Goal: Task Accomplishment & Management: Manage account settings

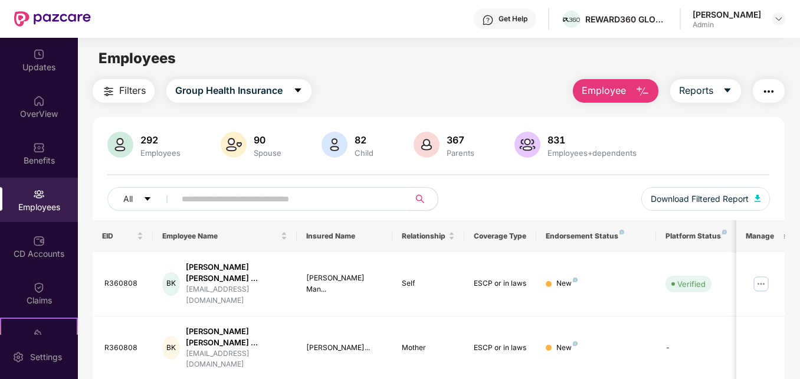
click at [644, 93] on img "button" at bounding box center [643, 91] width 14 height 14
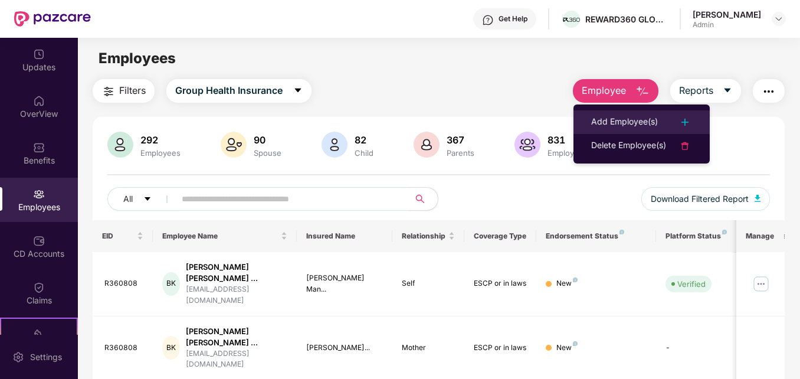
click at [633, 120] on div "Add Employee(s)" at bounding box center [624, 122] width 67 height 14
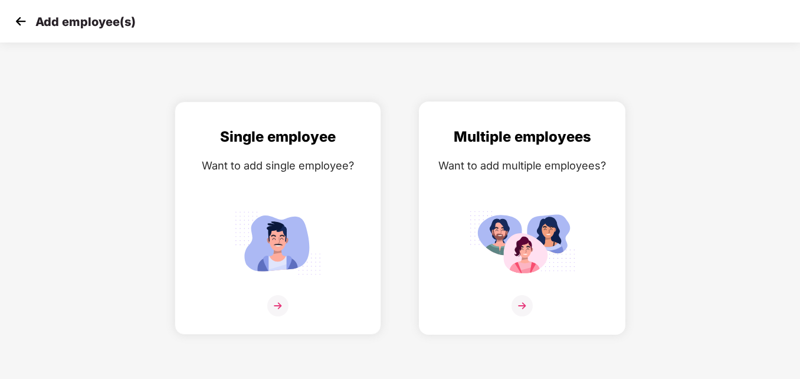
click at [522, 304] on img at bounding box center [522, 305] width 21 height 21
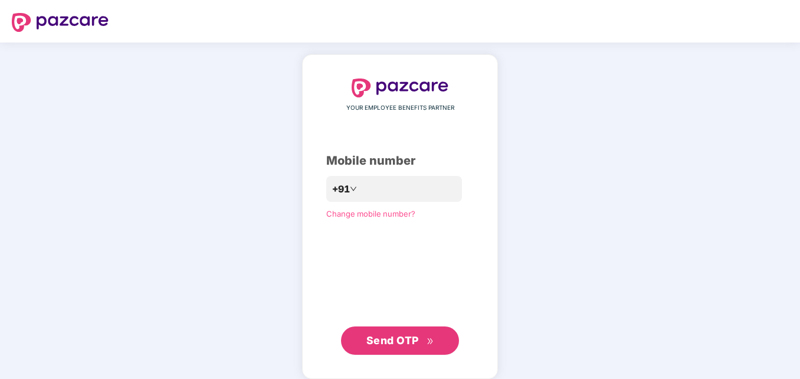
click at [426, 347] on span "Send OTP" at bounding box center [401, 340] width 68 height 17
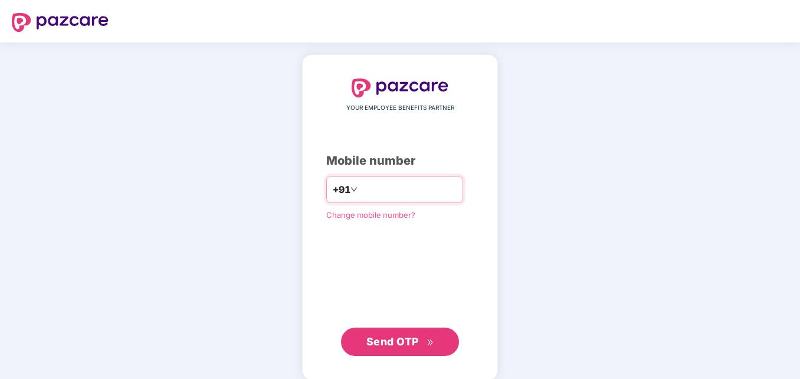
click at [360, 189] on input "**********" at bounding box center [408, 189] width 97 height 19
type input "**********"
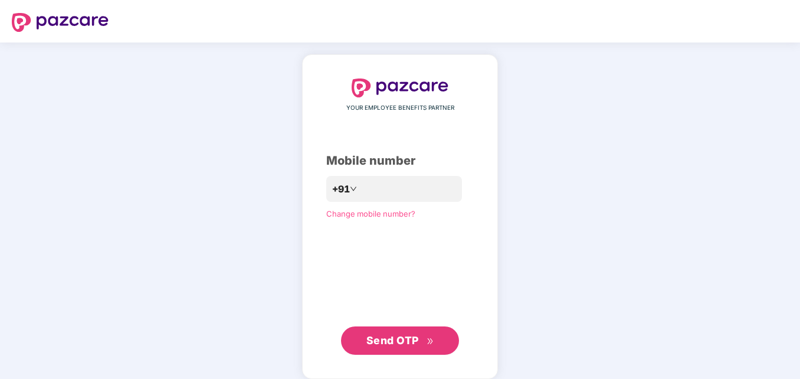
click at [427, 341] on icon "double-right" at bounding box center [431, 342] width 8 height 8
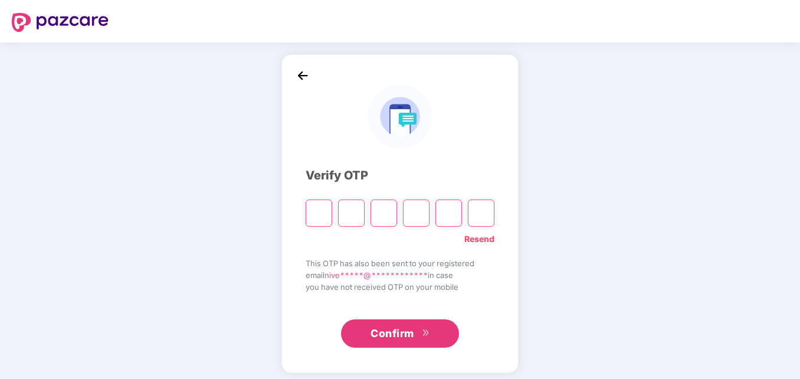
type input "*"
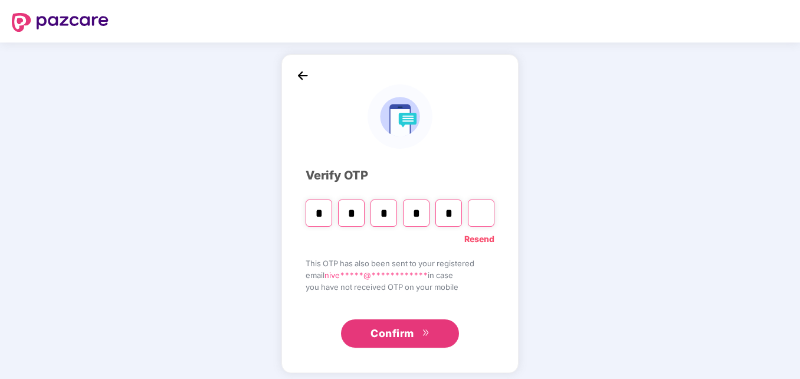
type input "*"
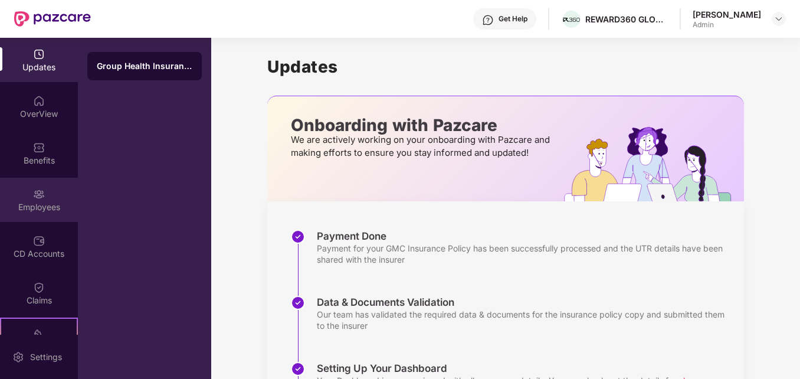
click at [40, 198] on img at bounding box center [39, 194] width 12 height 12
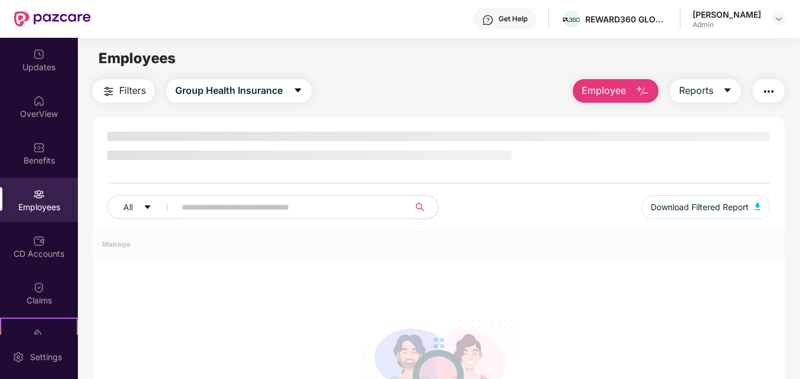
click at [642, 88] on img "button" at bounding box center [643, 91] width 14 height 14
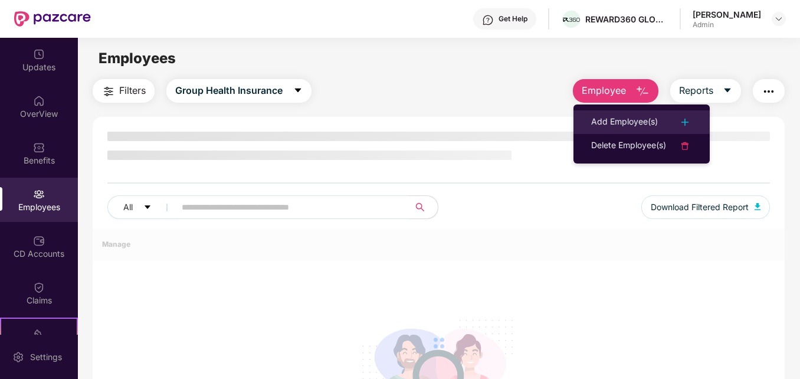
click at [622, 117] on div "Add Employee(s)" at bounding box center [624, 122] width 67 height 14
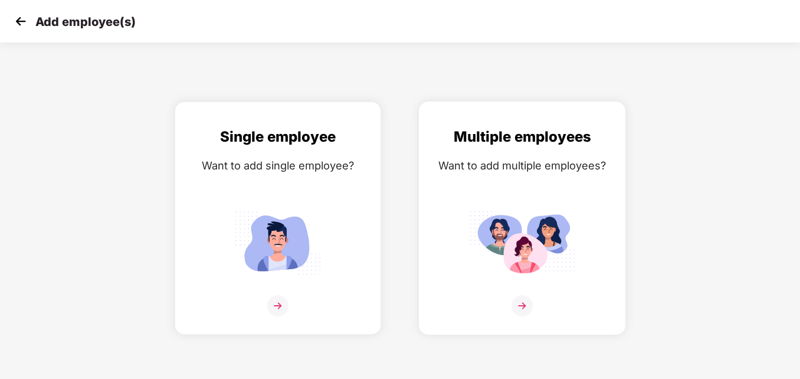
click at [521, 307] on img at bounding box center [522, 305] width 21 height 21
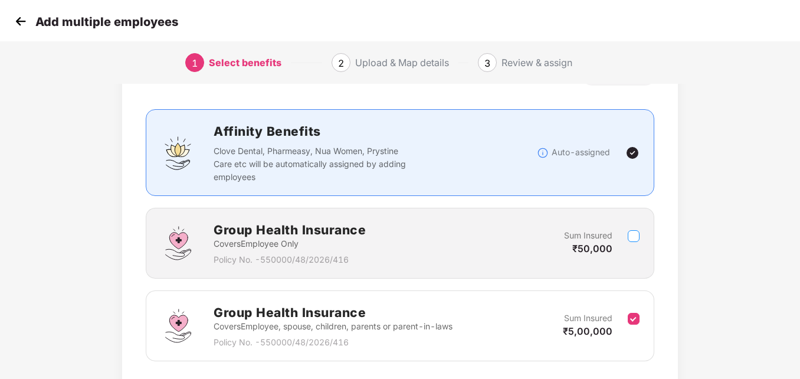
scroll to position [47, 0]
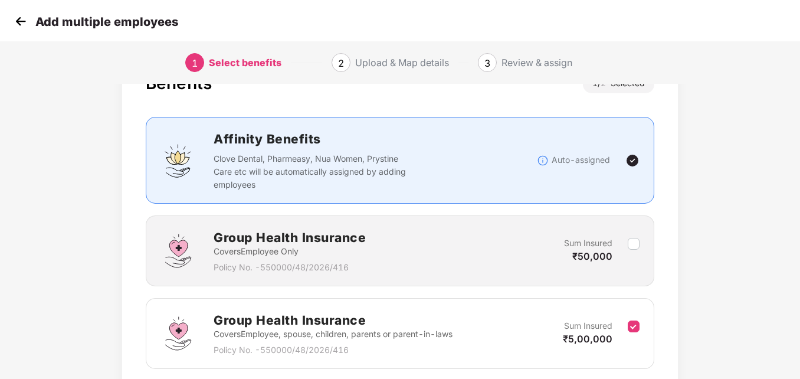
click at [635, 160] on img at bounding box center [633, 160] width 14 height 14
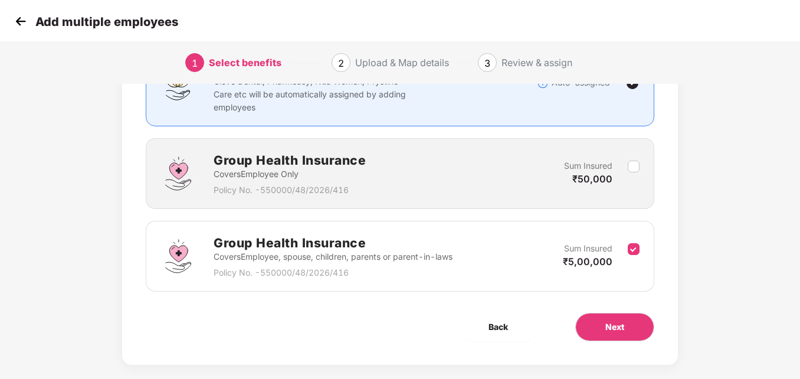
scroll to position [140, 0]
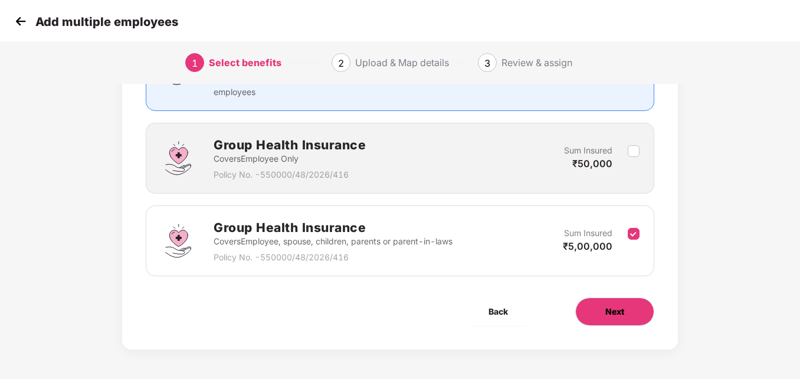
click at [629, 314] on button "Next" at bounding box center [614, 311] width 79 height 28
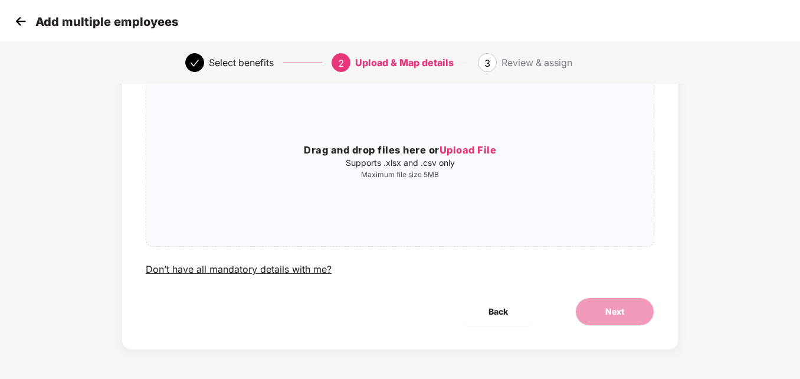
scroll to position [0, 0]
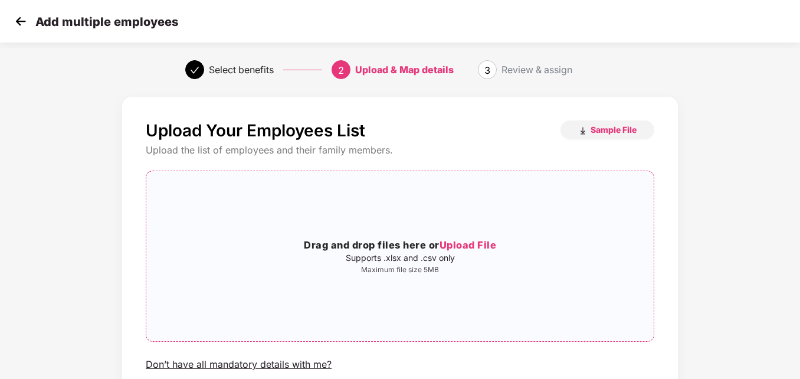
click at [479, 244] on span "Upload File" at bounding box center [468, 245] width 57 height 12
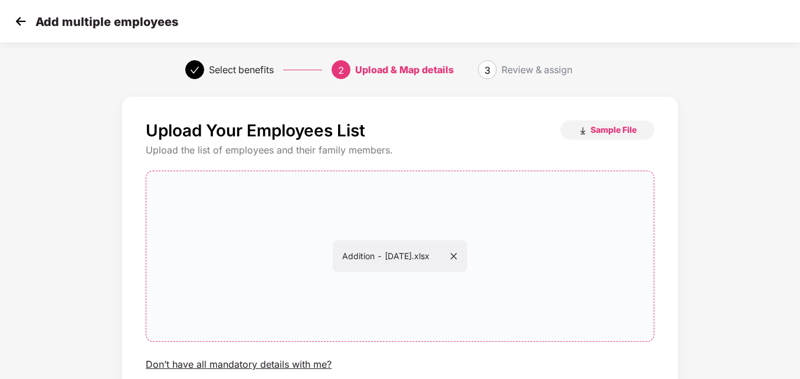
drag, startPoint x: 799, startPoint y: 211, endPoint x: 803, endPoint y: 304, distance: 92.8
click at [800, 304] on html "Add multiple employees Select benefits 2 Upload & Map details 3 Review & assign…" at bounding box center [400, 189] width 800 height 379
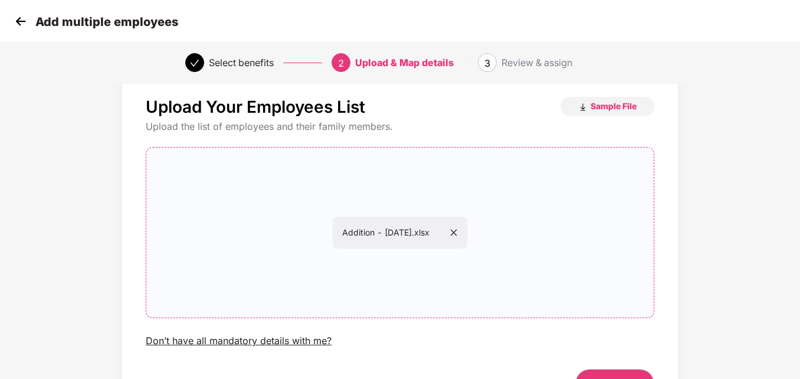
scroll to position [95, 0]
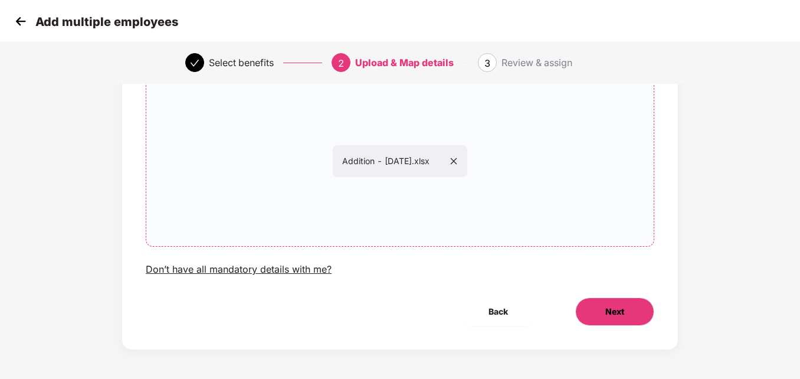
click at [620, 313] on span "Next" at bounding box center [615, 311] width 19 height 13
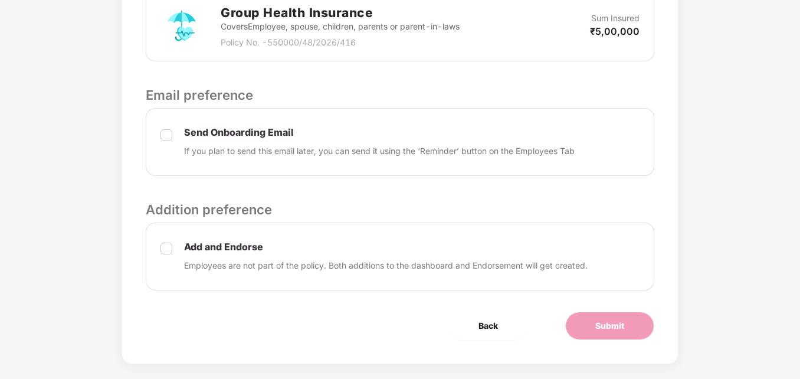
scroll to position [407, 0]
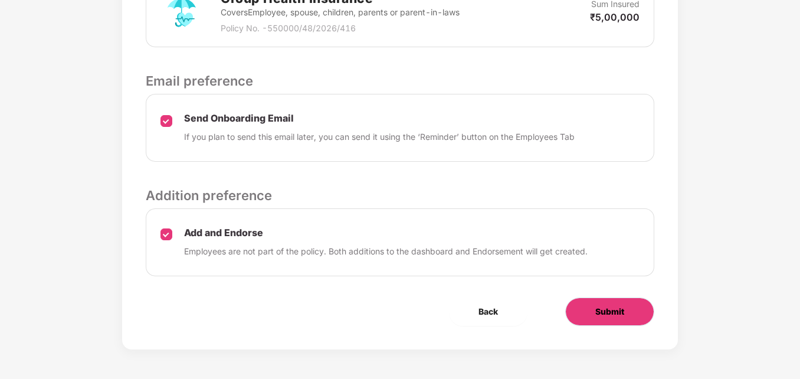
click at [599, 314] on span "Submit" at bounding box center [609, 311] width 29 height 13
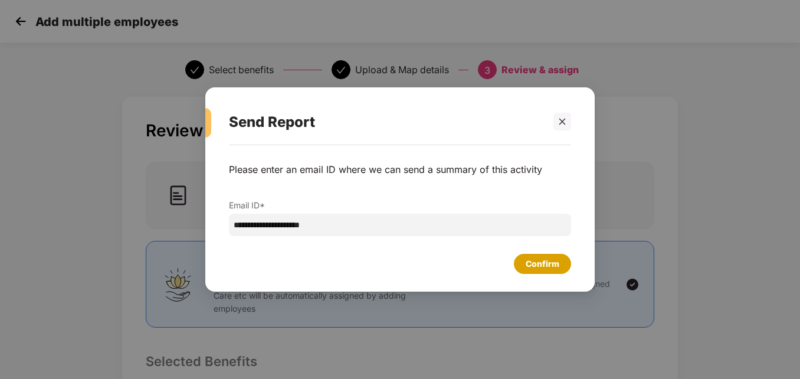
click at [543, 264] on div "Confirm" at bounding box center [543, 263] width 34 height 13
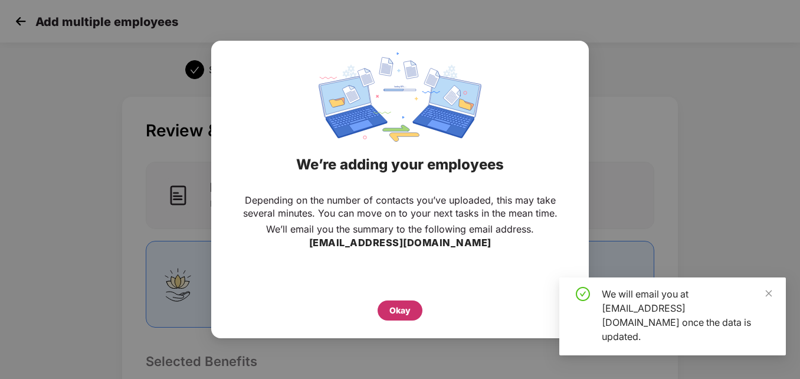
click at [402, 309] on div "Okay" at bounding box center [400, 310] width 21 height 13
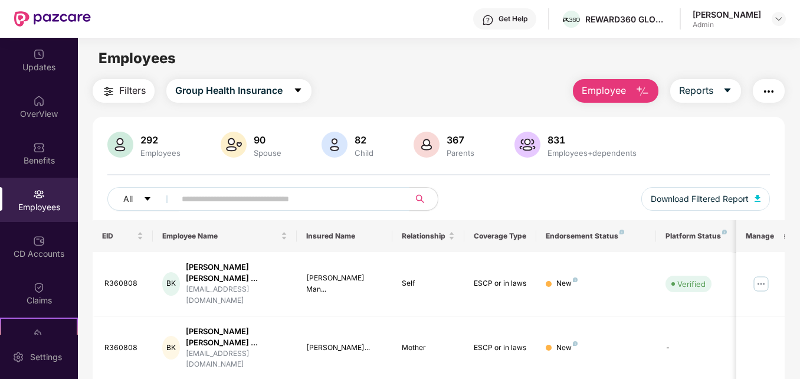
click at [270, 198] on input "text" at bounding box center [287, 199] width 211 height 18
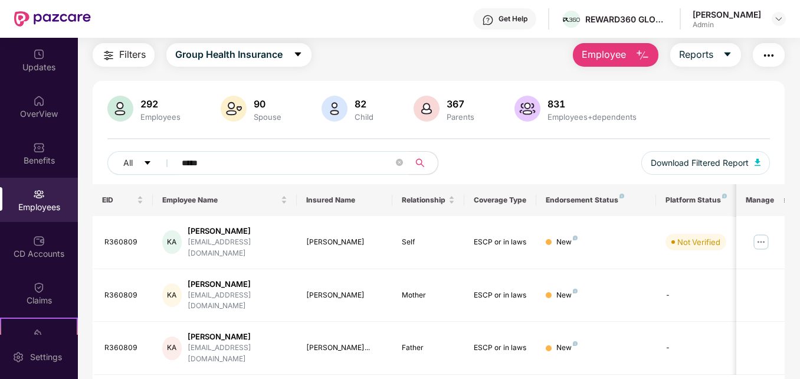
scroll to position [45, 0]
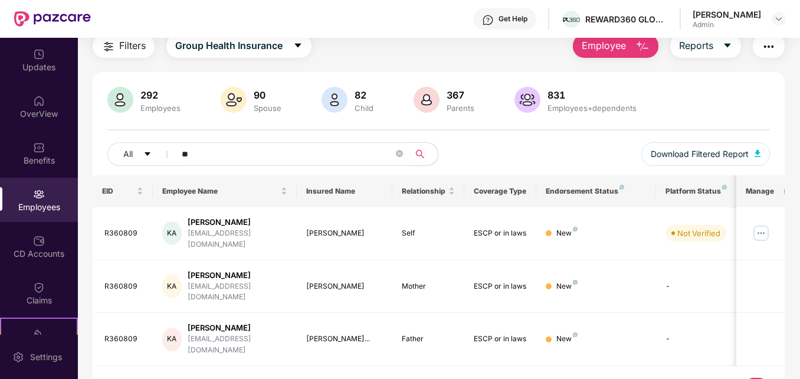
type input "*"
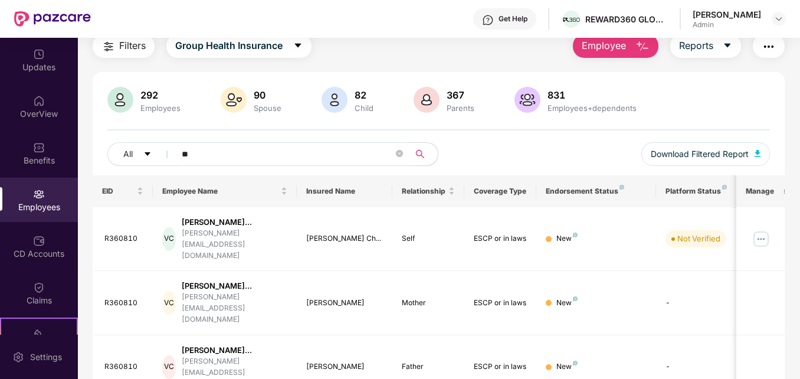
type input "*"
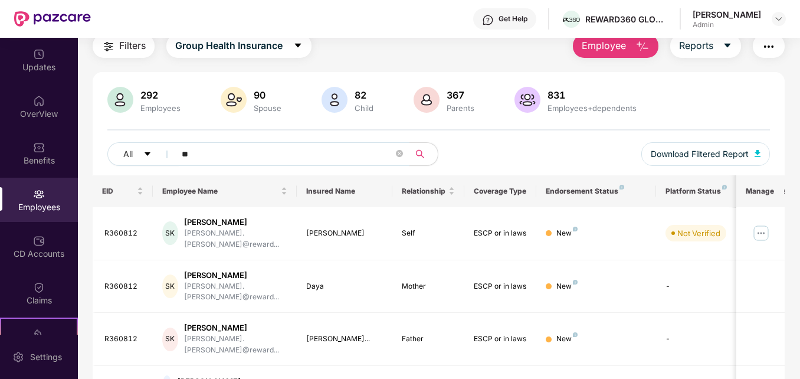
type input "*"
click at [644, 50] on img "button" at bounding box center [643, 47] width 14 height 14
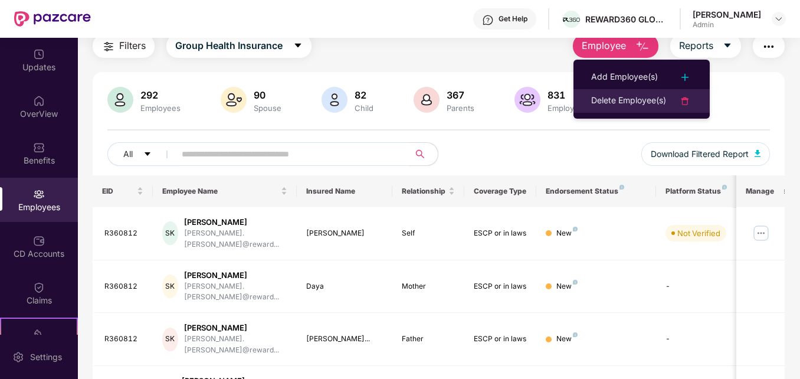
click at [682, 100] on img at bounding box center [685, 101] width 14 height 14
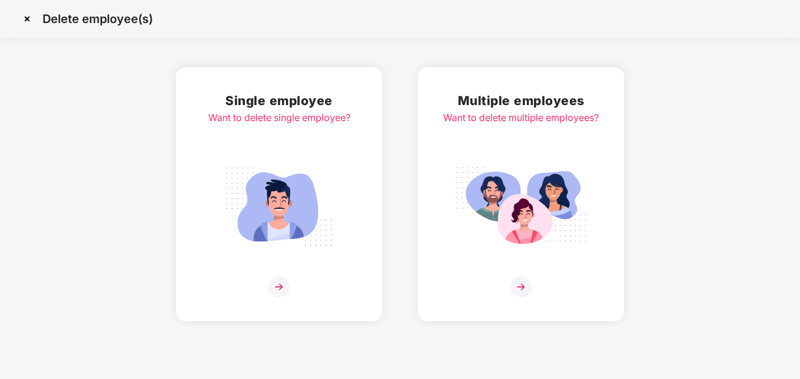
click at [521, 292] on img at bounding box center [521, 286] width 21 height 21
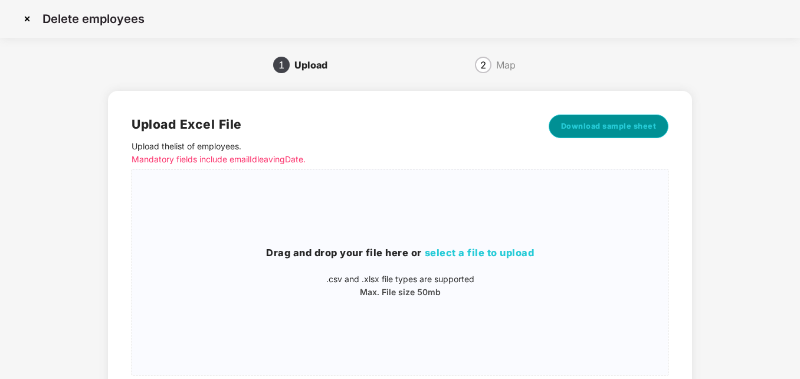
click at [593, 131] on span "Download sample sheet" at bounding box center [609, 126] width 96 height 12
click at [385, 75] on div "Upload Excel File Upload the list of employees . Mandatory fields include email…" at bounding box center [400, 273] width 584 height 398
click at [24, 19] on img at bounding box center [27, 18] width 19 height 19
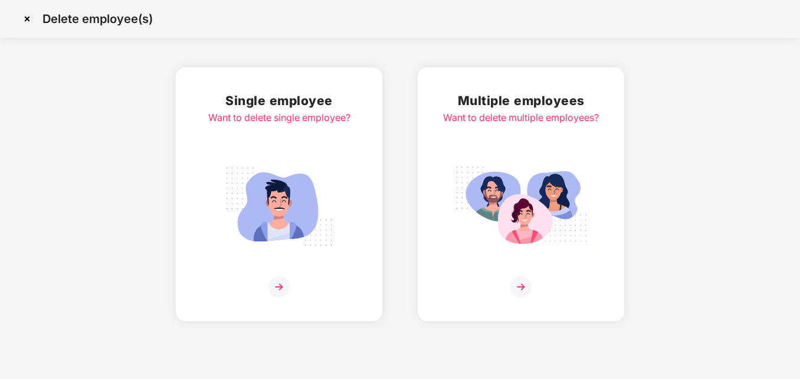
click at [27, 18] on img at bounding box center [27, 18] width 19 height 19
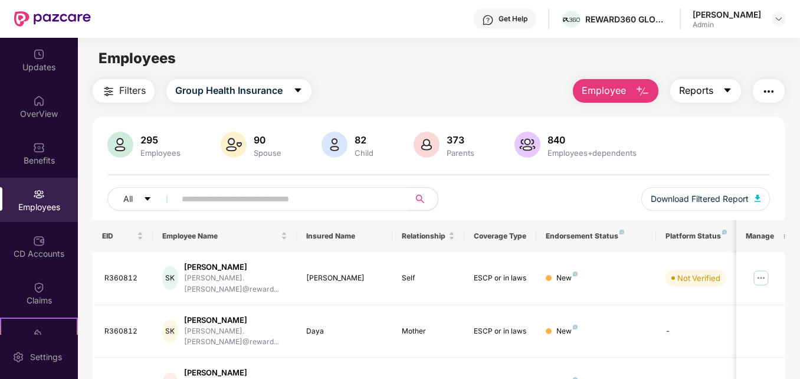
click at [726, 91] on icon "caret-down" at bounding box center [727, 90] width 9 height 9
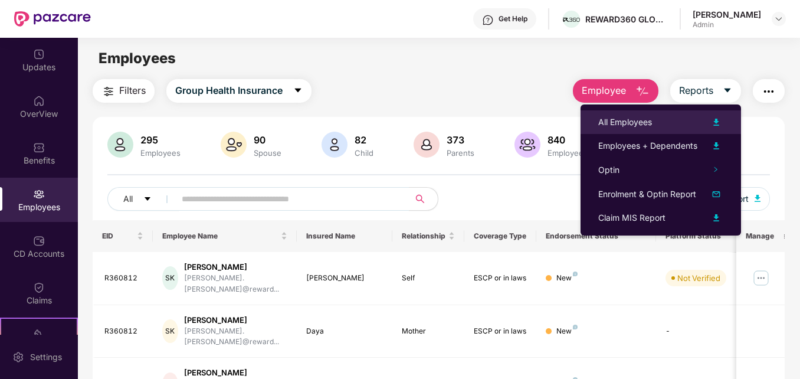
click at [629, 118] on div "All Employees" at bounding box center [625, 122] width 54 height 13
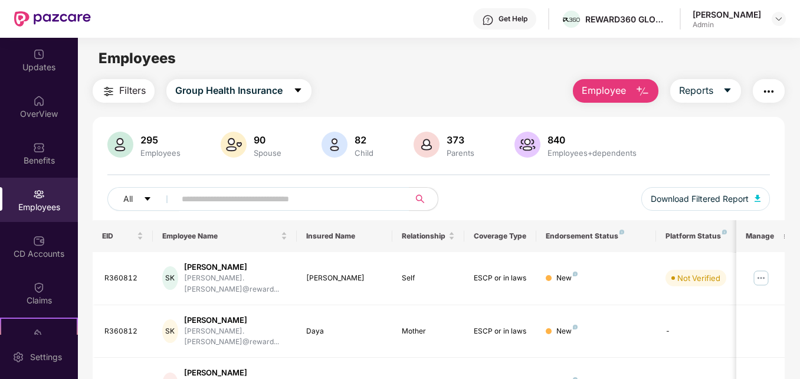
click at [647, 88] on img "button" at bounding box center [643, 91] width 14 height 14
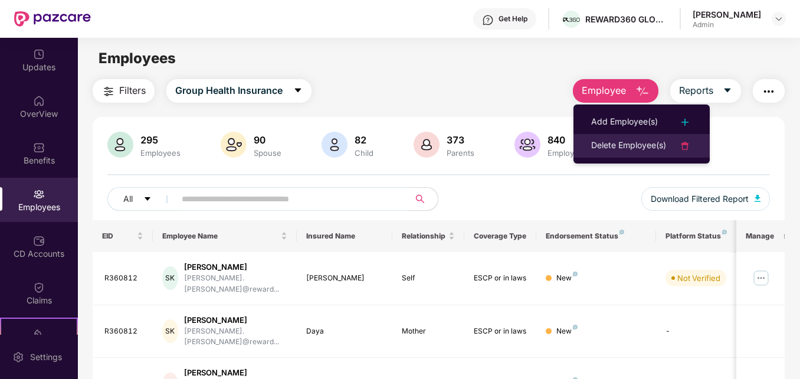
click at [616, 143] on div "Delete Employee(s)" at bounding box center [628, 146] width 75 height 14
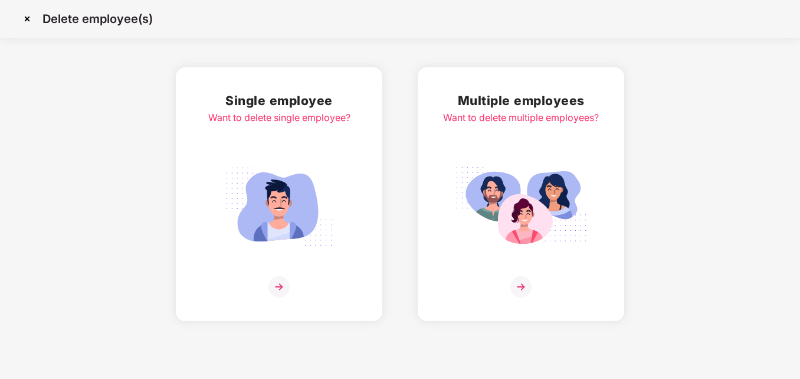
click at [522, 283] on img at bounding box center [521, 286] width 21 height 21
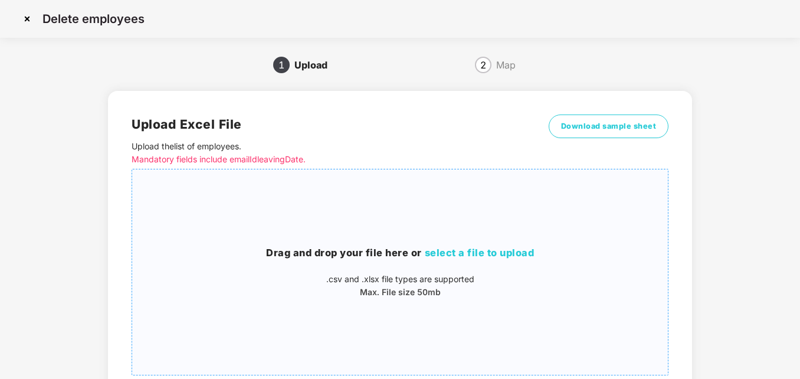
click at [504, 254] on span "select a file to upload" at bounding box center [480, 253] width 110 height 12
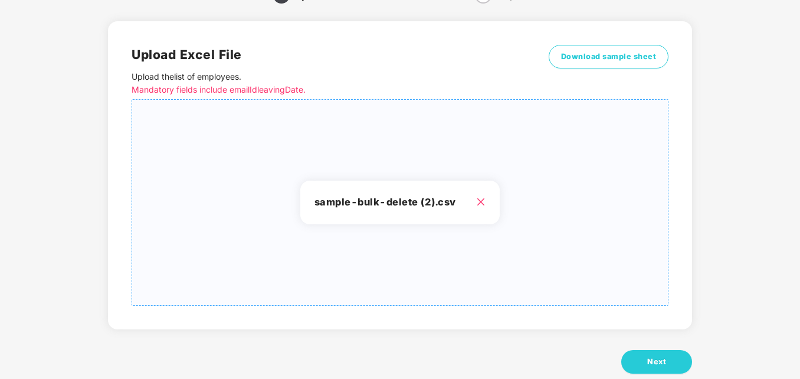
scroll to position [94, 0]
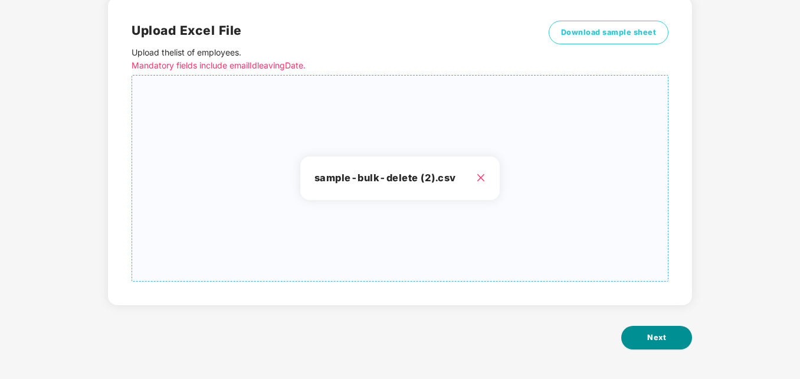
click at [649, 336] on span "Next" at bounding box center [656, 338] width 19 height 12
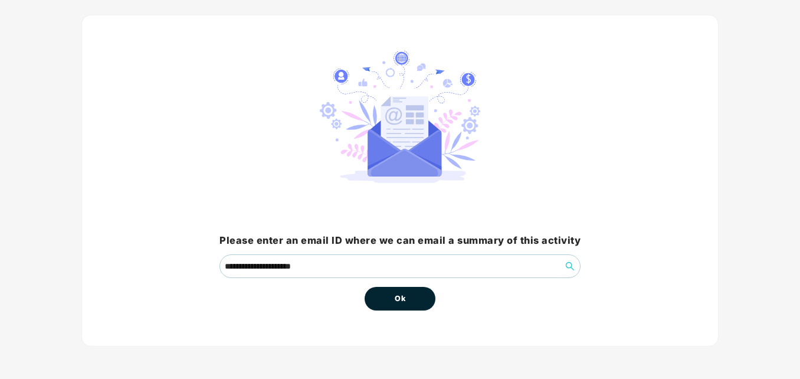
scroll to position [0, 0]
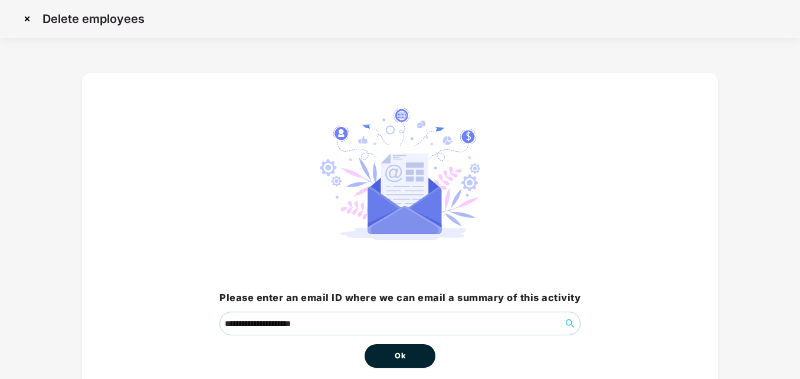
click at [420, 353] on button "Ok" at bounding box center [400, 356] width 71 height 24
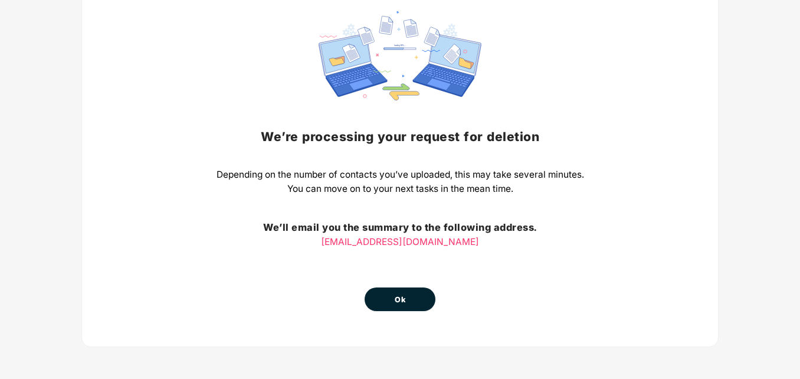
scroll to position [97, 0]
click at [378, 302] on button "Ok" at bounding box center [400, 299] width 71 height 24
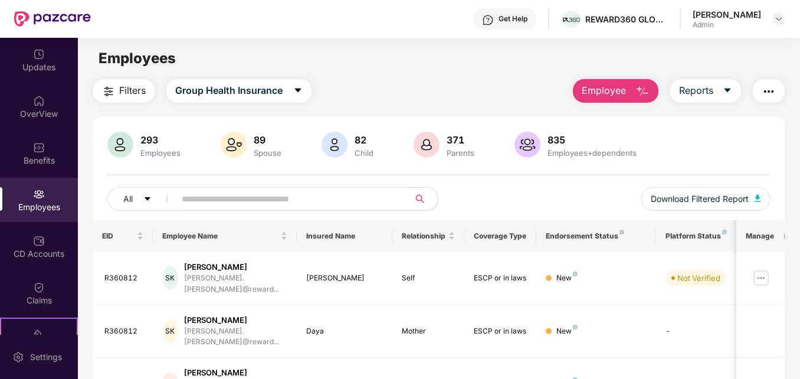
click at [273, 195] on input "text" at bounding box center [287, 199] width 211 height 18
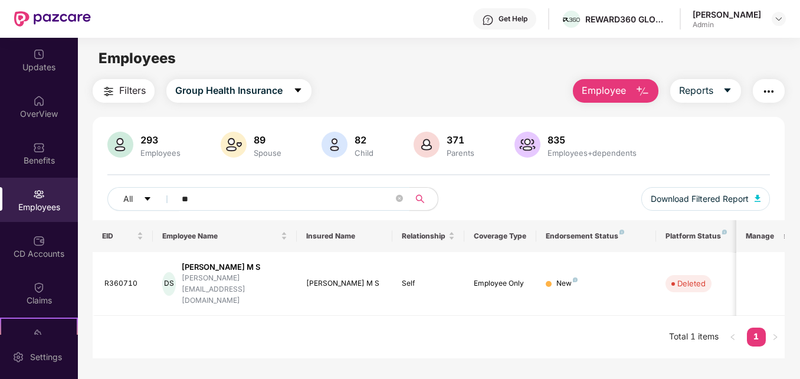
type input "*"
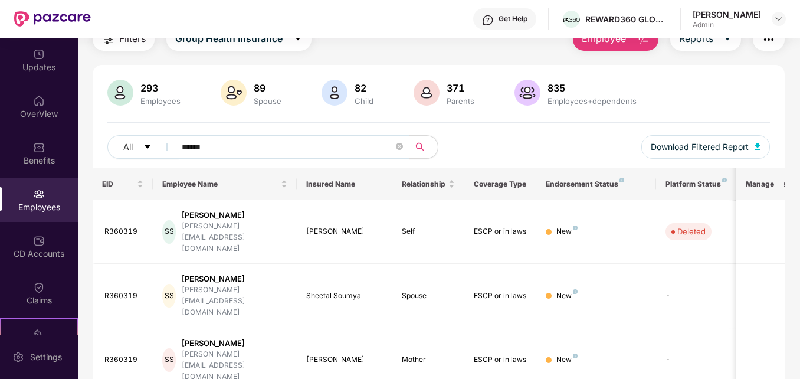
scroll to position [51, 0]
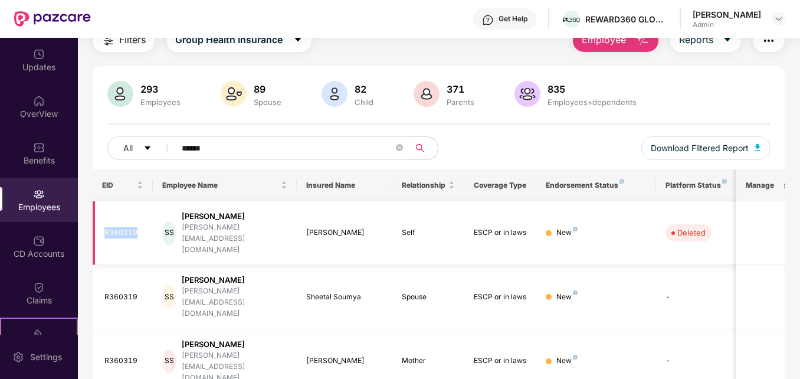
drag, startPoint x: 139, startPoint y: 223, endPoint x: 104, endPoint y: 224, distance: 34.2
click at [104, 227] on div "R360319" at bounding box center [123, 232] width 39 height 11
copy div "R360319"
click at [255, 149] on input "******" at bounding box center [287, 148] width 211 height 18
type input "*"
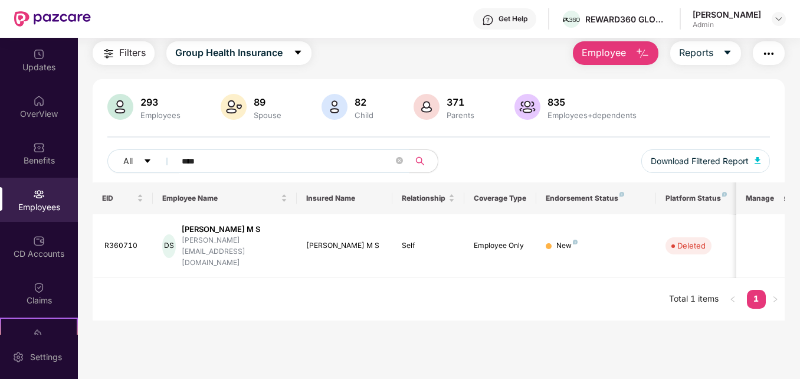
scroll to position [38, 0]
type input "*"
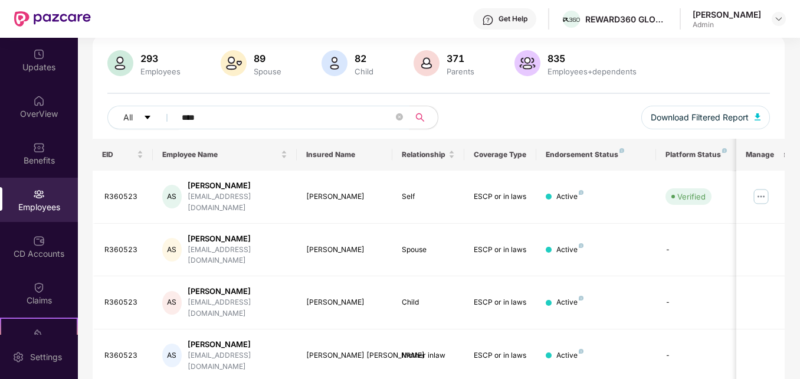
scroll to position [88, 0]
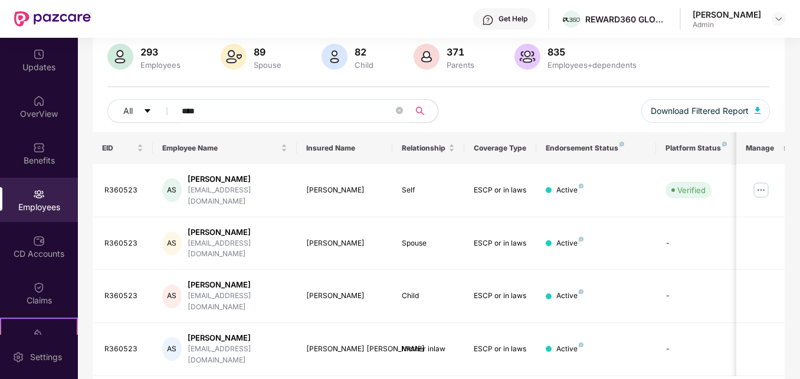
type input "****"
click at [767, 183] on img at bounding box center [761, 190] width 19 height 19
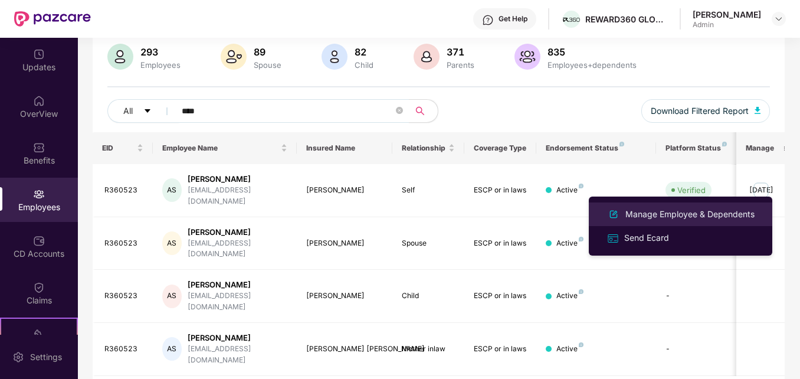
click at [665, 214] on div "Manage Employee & Dependents" at bounding box center [690, 214] width 134 height 13
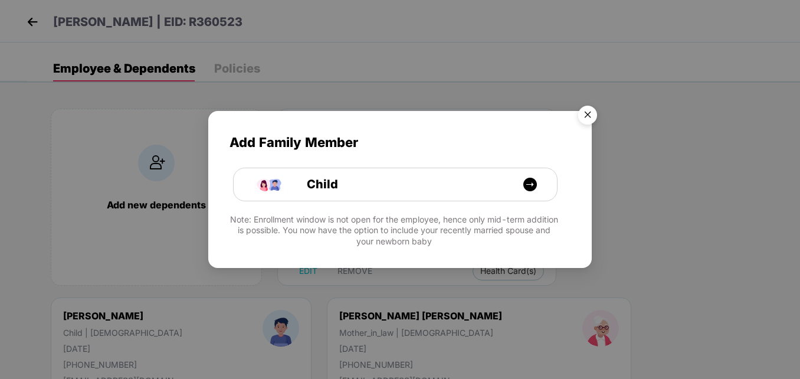
click at [590, 110] on img "Close" at bounding box center [587, 116] width 33 height 33
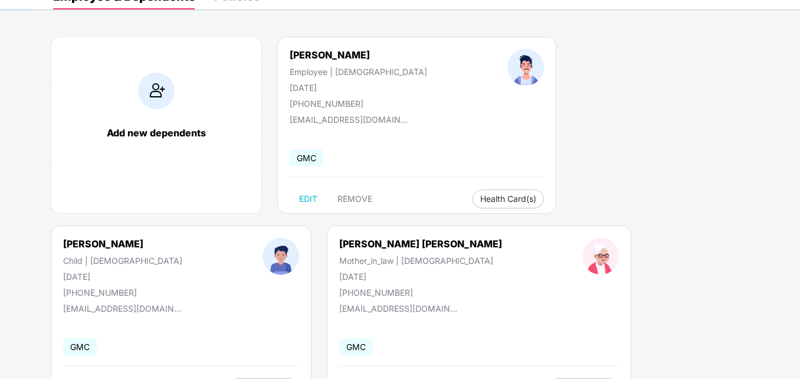
scroll to position [0, 0]
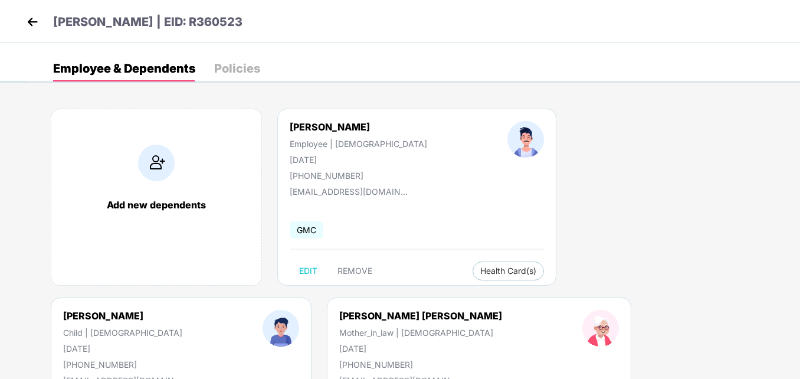
click at [32, 15] on img at bounding box center [33, 22] width 18 height 18
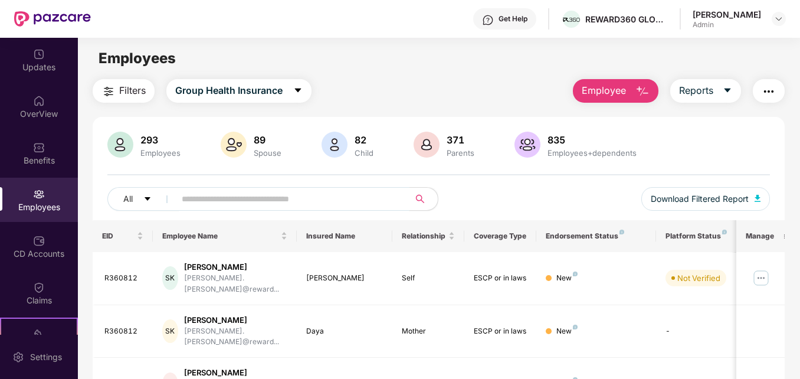
click at [217, 203] on input "text" at bounding box center [287, 199] width 211 height 18
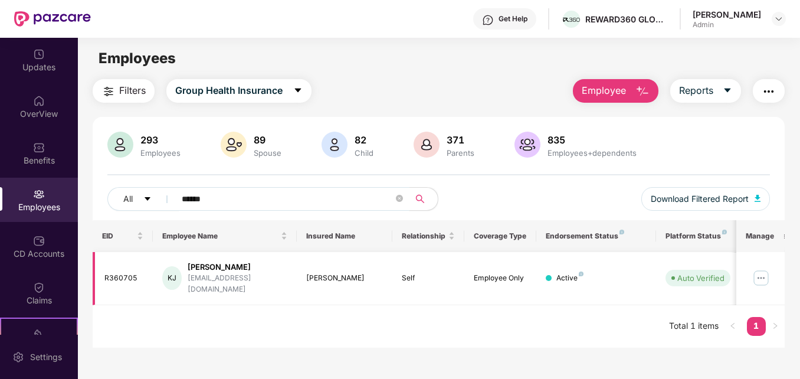
type input "******"
click at [767, 270] on img at bounding box center [761, 278] width 19 height 19
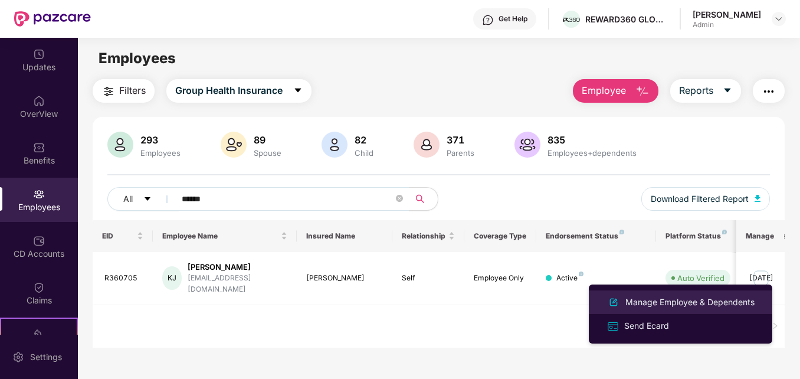
click at [699, 303] on div "Manage Employee & Dependents" at bounding box center [690, 302] width 134 height 13
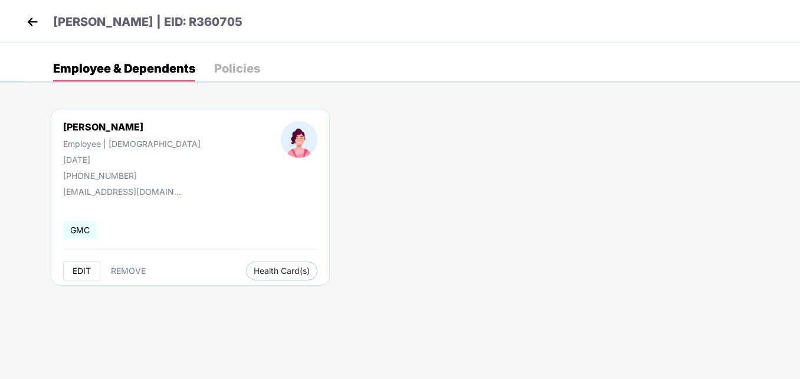
click at [82, 273] on span "EDIT" at bounding box center [82, 270] width 18 height 9
select select "******"
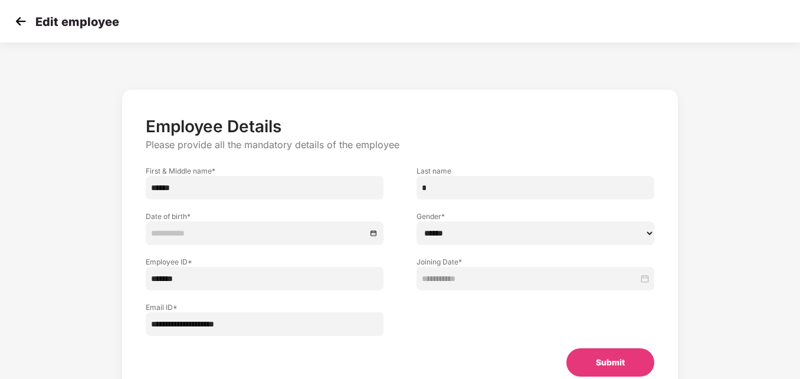
click at [375, 233] on div at bounding box center [264, 233] width 227 height 13
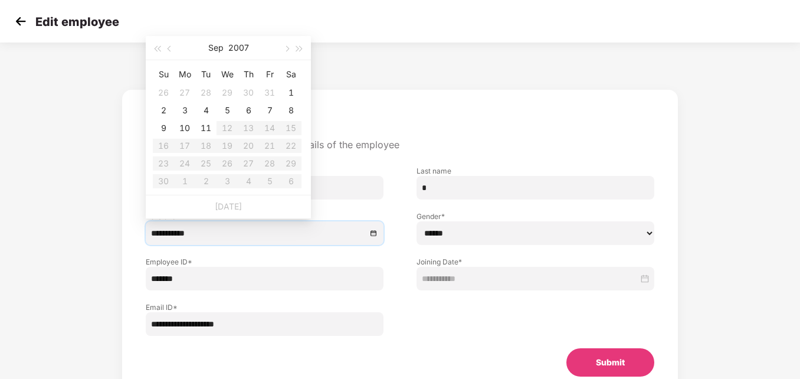
type input "**********"
click at [234, 47] on button "2007" at bounding box center [238, 48] width 21 height 24
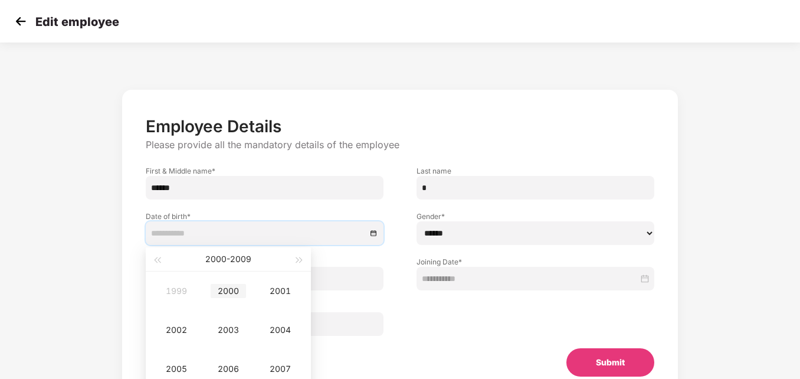
type input "**********"
click at [158, 261] on span "button" at bounding box center [157, 260] width 6 height 6
type input "**********"
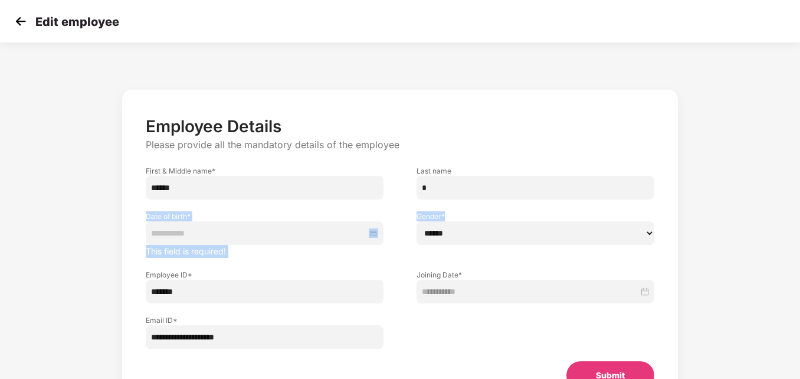
drag, startPoint x: 799, startPoint y: 188, endPoint x: 803, endPoint y: 246, distance: 57.4
click at [800, 246] on html "**********" at bounding box center [400, 189] width 800 height 379
click at [703, 138] on div "**********" at bounding box center [400, 263] width 667 height 359
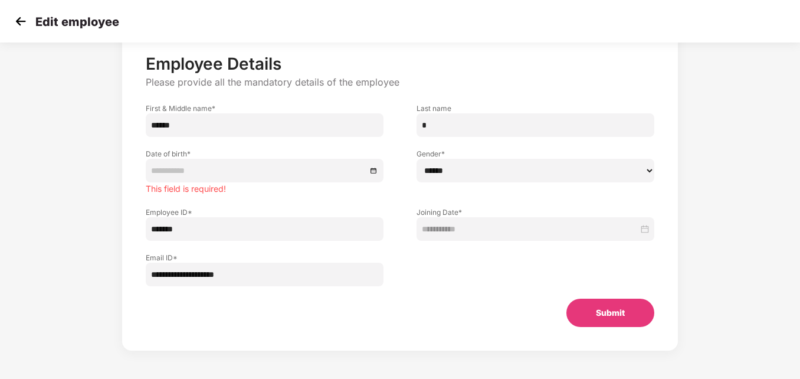
scroll to position [64, 0]
click at [373, 171] on div at bounding box center [264, 169] width 227 height 13
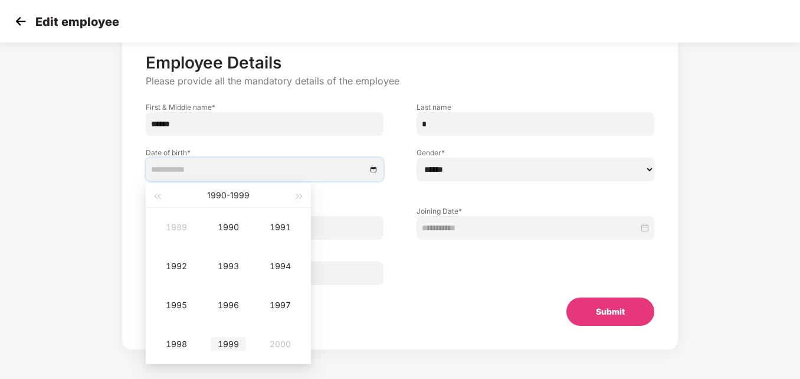
type input "**********"
click at [234, 343] on div "1999" at bounding box center [228, 344] width 35 height 14
type input "**********"
click at [282, 305] on div "Sep" at bounding box center [280, 305] width 35 height 14
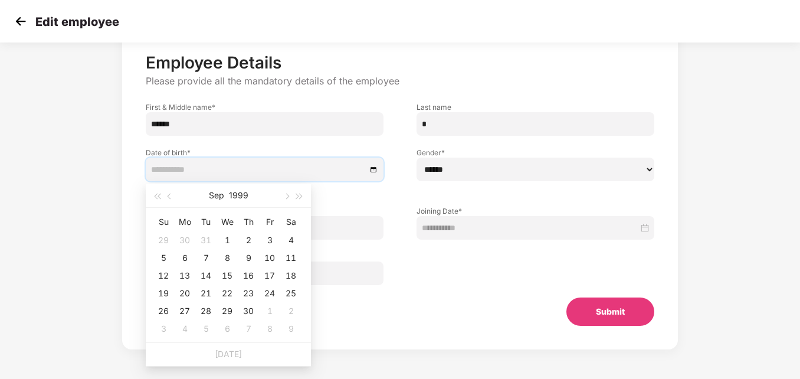
type input "**********"
click at [228, 241] on div "1" at bounding box center [227, 240] width 14 height 14
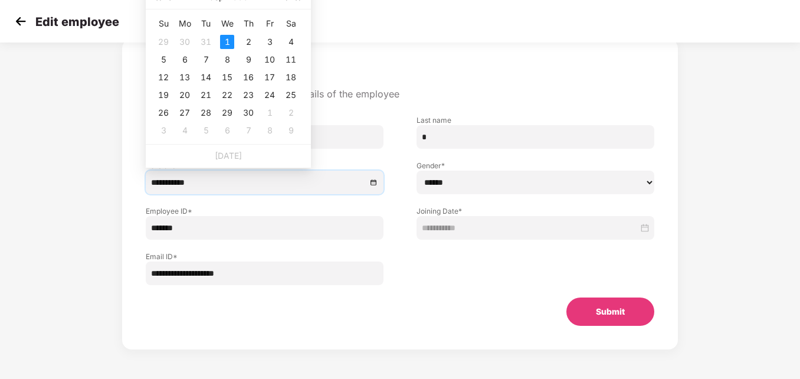
click at [625, 315] on button "Submit" at bounding box center [611, 311] width 88 height 28
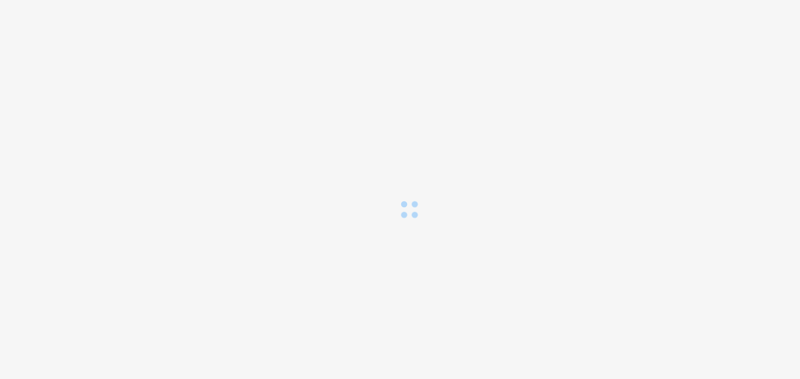
scroll to position [0, 0]
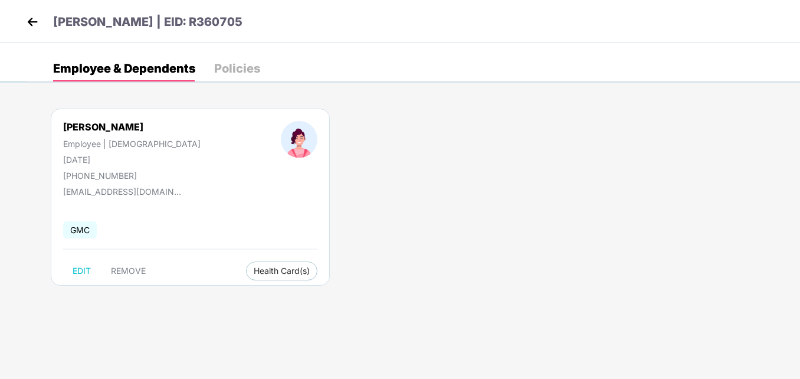
click at [32, 22] on img at bounding box center [33, 22] width 18 height 18
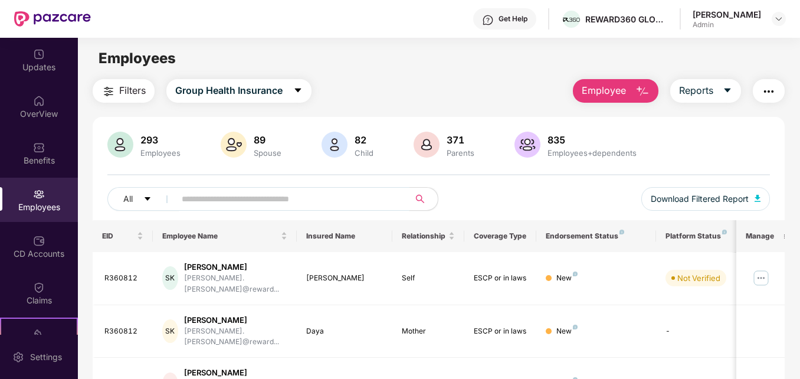
click at [269, 205] on input "text" at bounding box center [287, 199] width 211 height 18
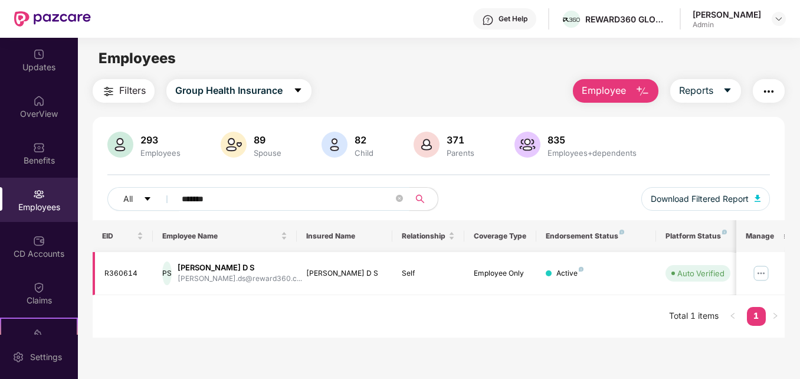
type input "*******"
click at [762, 271] on img at bounding box center [761, 273] width 19 height 19
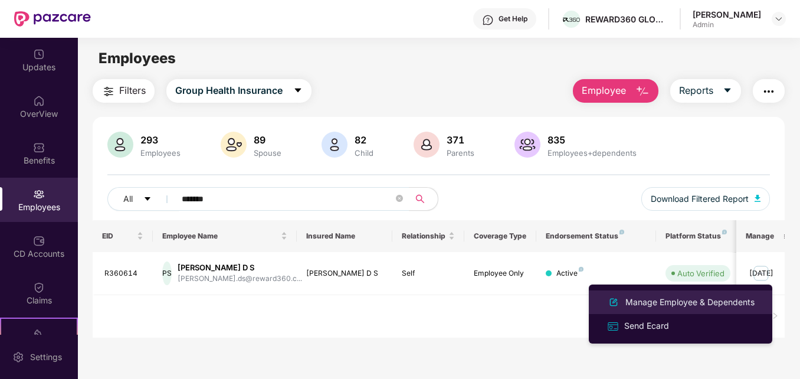
click at [704, 305] on div "Manage Employee & Dependents" at bounding box center [690, 302] width 134 height 13
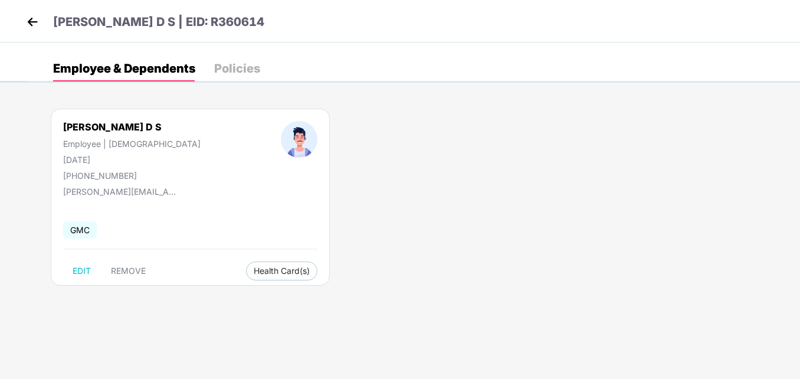
click at [35, 21] on img at bounding box center [33, 22] width 18 height 18
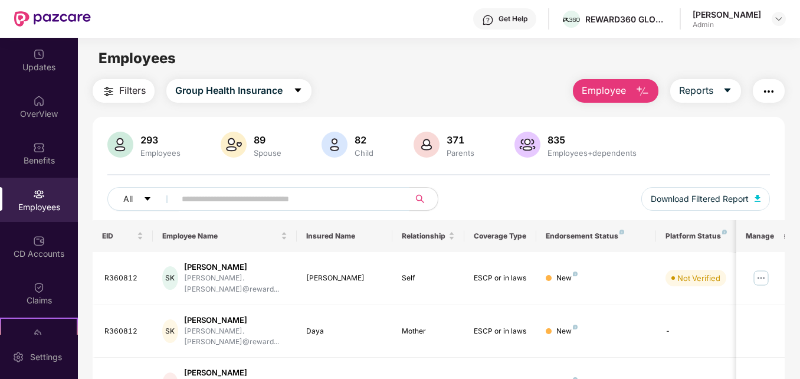
click at [238, 203] on input "text" at bounding box center [287, 199] width 211 height 18
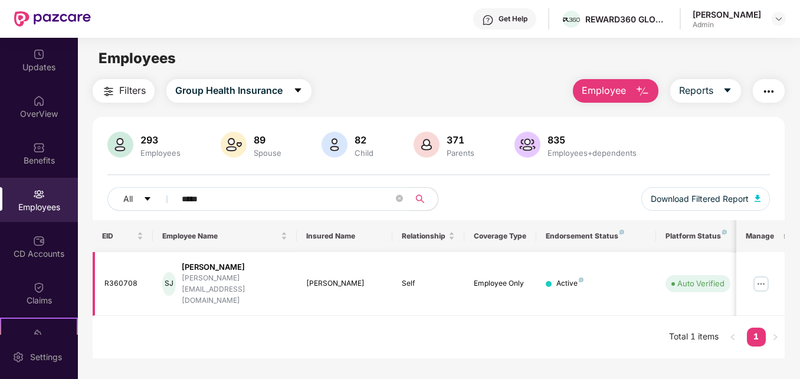
type input "*****"
click at [765, 274] on img at bounding box center [761, 283] width 19 height 19
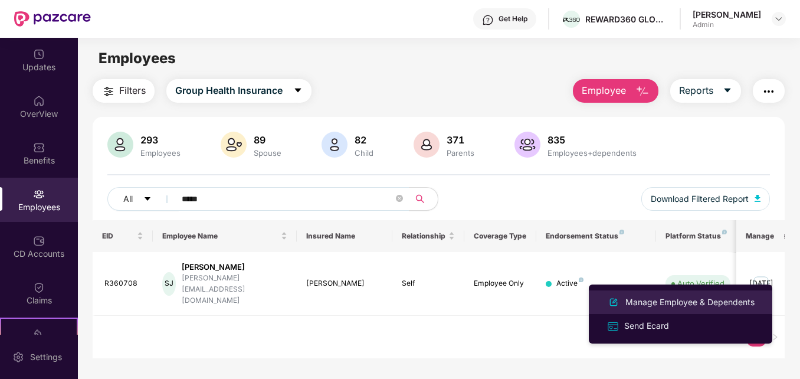
click at [699, 301] on div "Manage Employee & Dependents" at bounding box center [690, 302] width 134 height 13
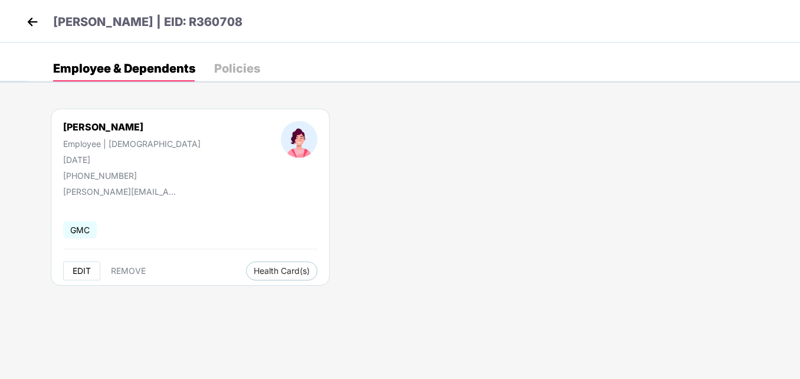
click at [81, 272] on span "EDIT" at bounding box center [82, 270] width 18 height 9
select select "******"
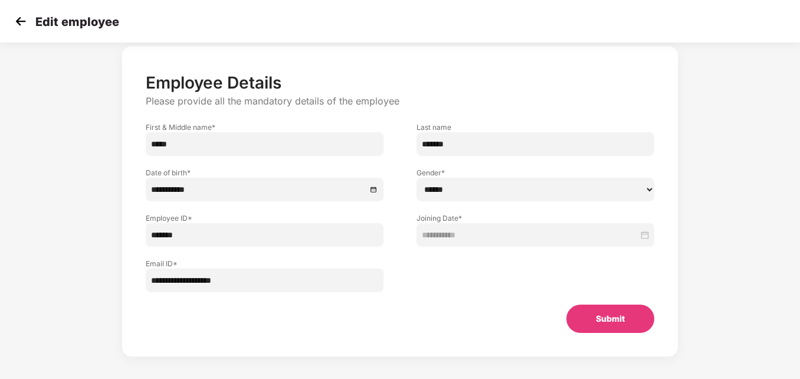
scroll to position [51, 0]
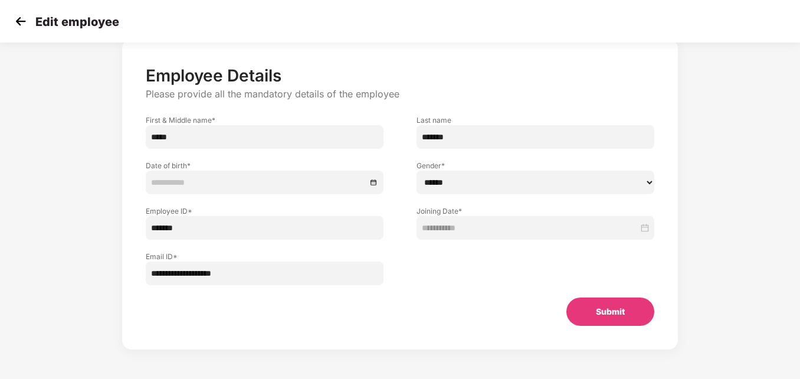
click at [375, 182] on div at bounding box center [264, 182] width 227 height 13
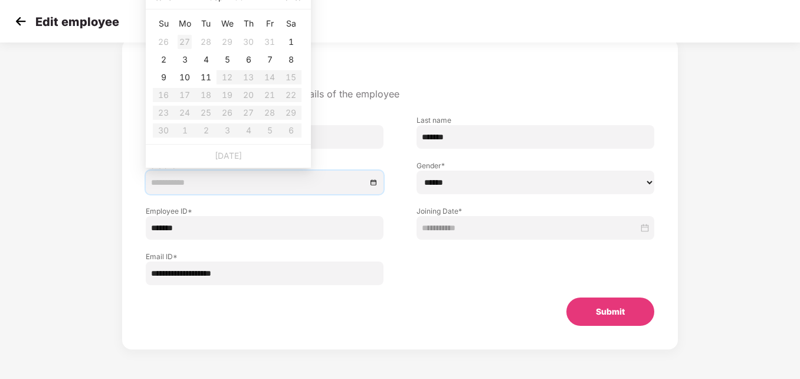
type input "**********"
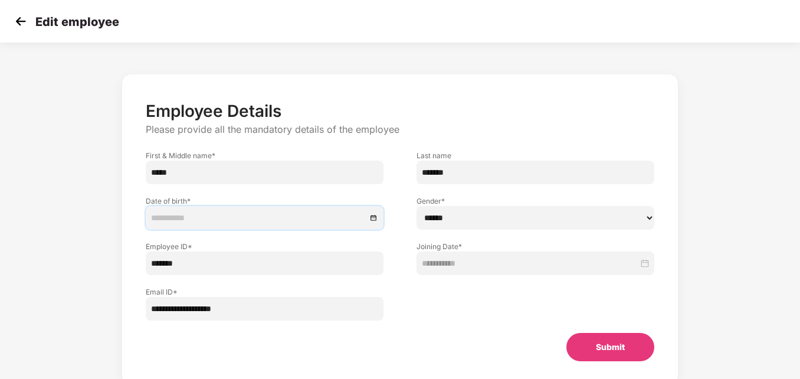
scroll to position [13, 0]
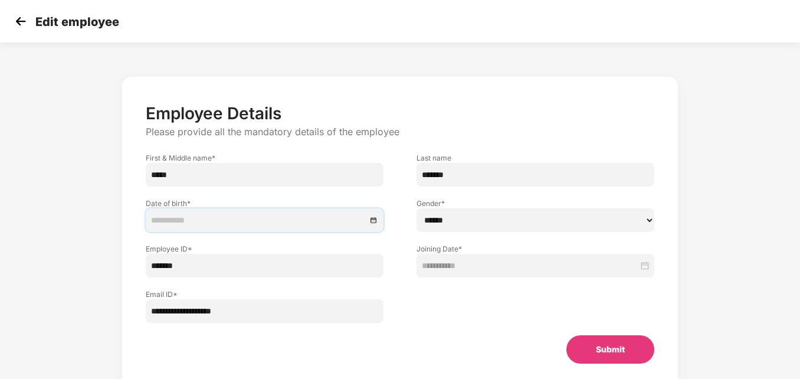
click at [371, 218] on div at bounding box center [264, 220] width 227 height 13
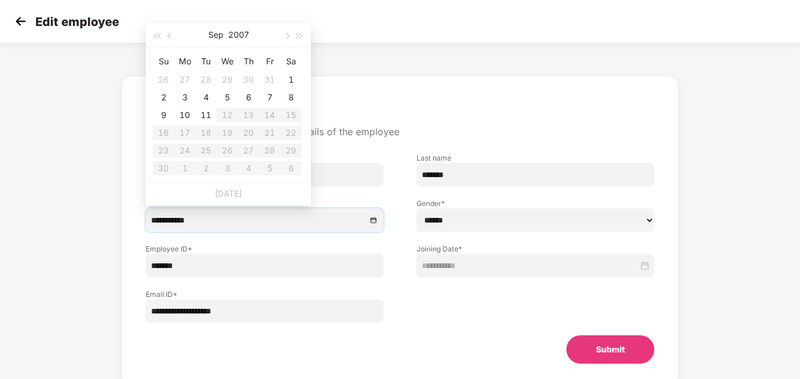
type input "**********"
click at [223, 37] on button "Sep" at bounding box center [215, 35] width 15 height 24
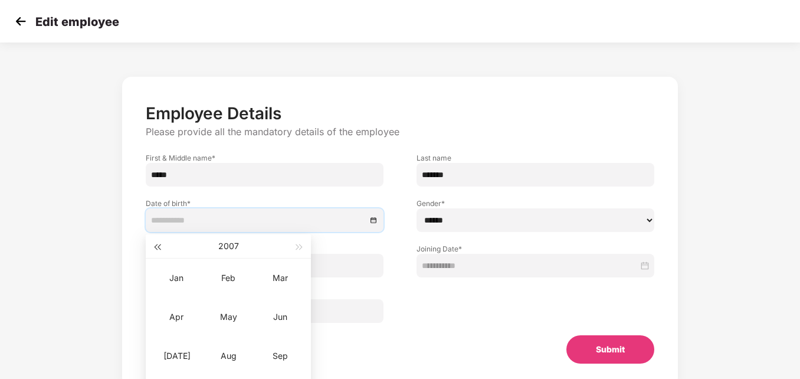
click at [158, 247] on span "button" at bounding box center [157, 247] width 6 height 6
click at [236, 243] on button "2005" at bounding box center [228, 246] width 21 height 24
click at [160, 248] on span "button" at bounding box center [157, 247] width 6 height 6
type input "**********"
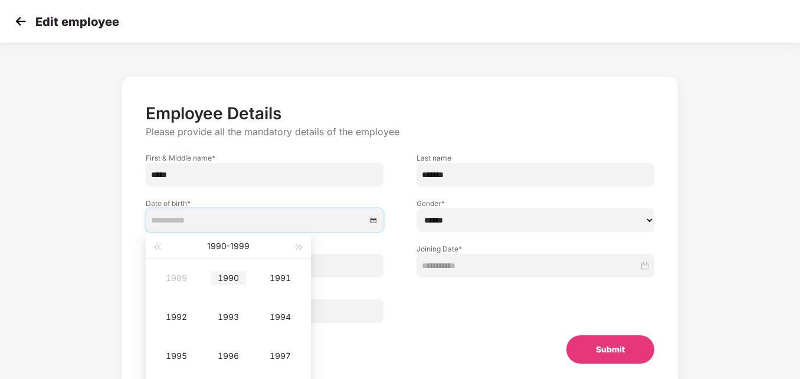
click at [227, 280] on div "1990" at bounding box center [228, 278] width 35 height 14
type input "**********"
click at [176, 279] on div "Jan" at bounding box center [176, 278] width 35 height 14
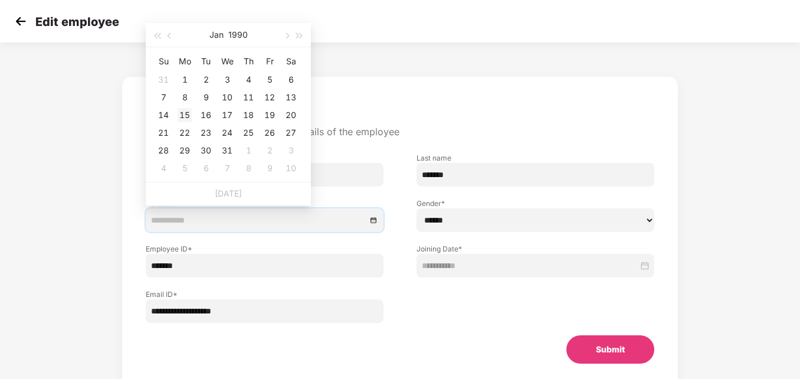
type input "**********"
click at [185, 116] on div "15" at bounding box center [185, 115] width 14 height 14
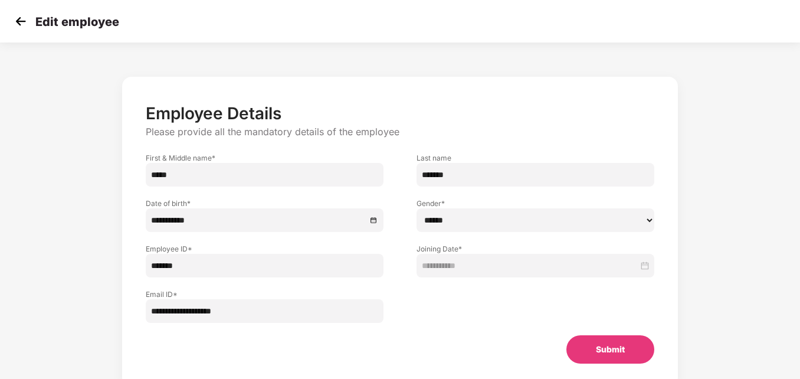
click at [625, 355] on button "Submit" at bounding box center [611, 349] width 88 height 28
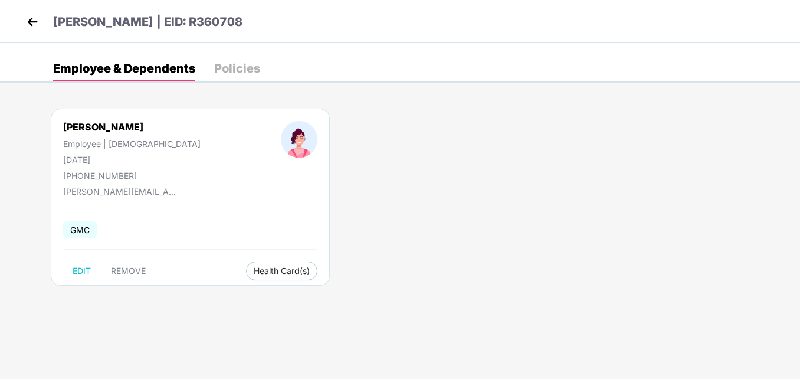
click at [35, 22] on img at bounding box center [33, 22] width 18 height 18
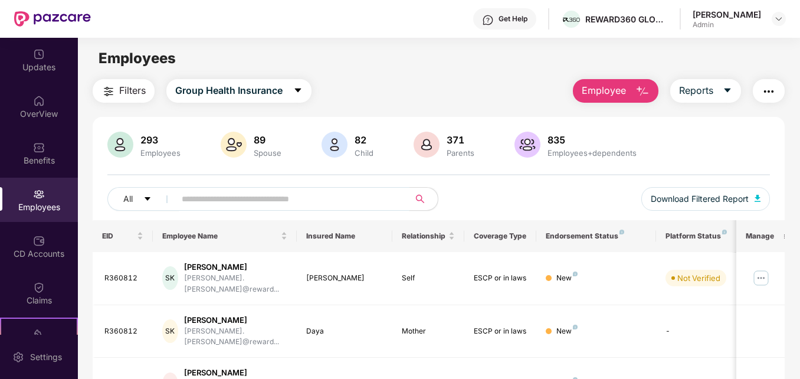
click at [226, 202] on input "text" at bounding box center [287, 199] width 211 height 18
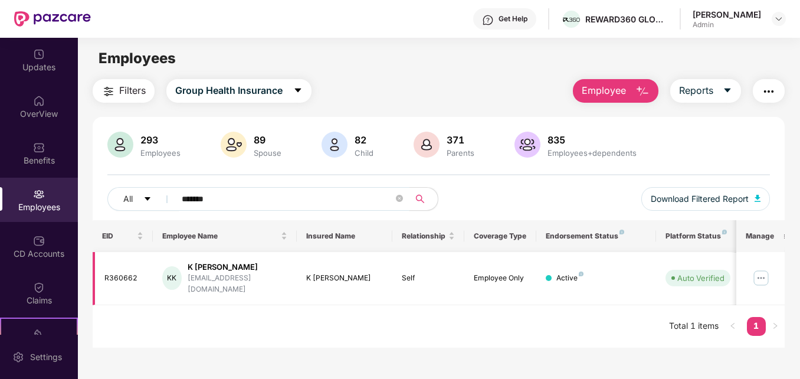
type input "*******"
click at [767, 277] on img at bounding box center [761, 278] width 19 height 19
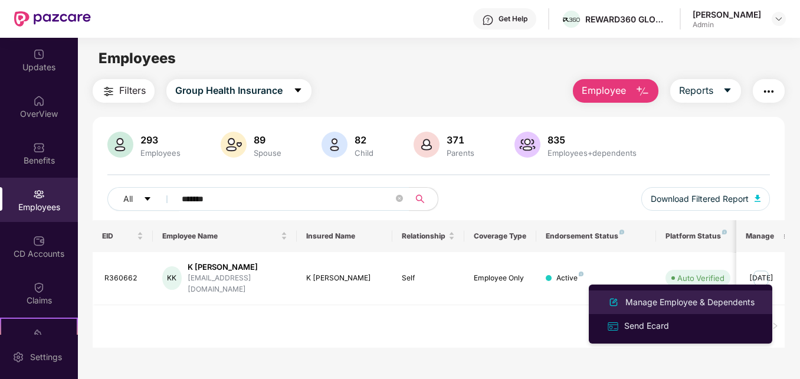
click at [709, 300] on div "Manage Employee & Dependents" at bounding box center [690, 302] width 134 height 13
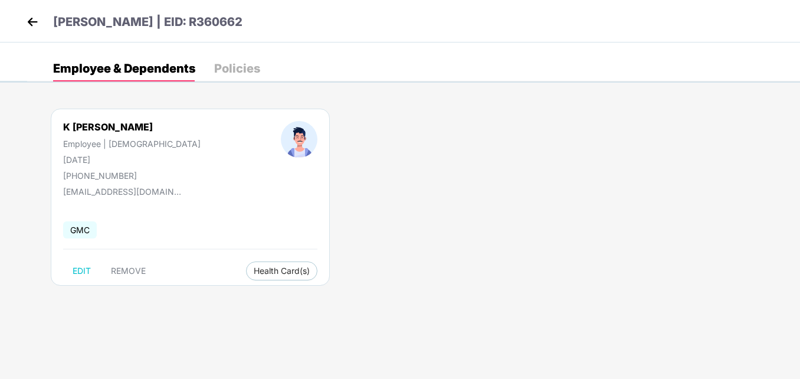
click at [31, 19] on img at bounding box center [33, 22] width 18 height 18
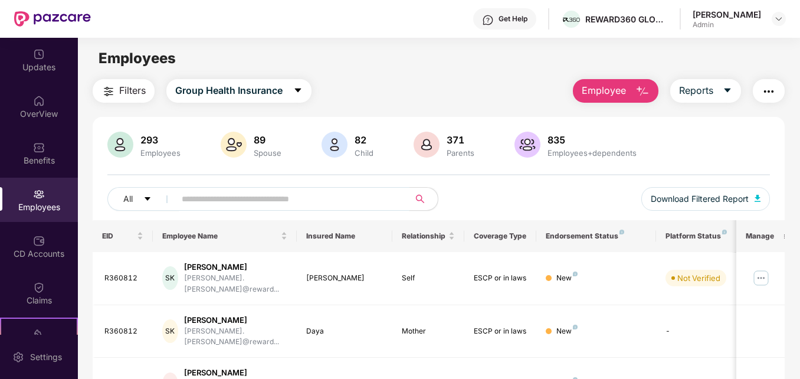
click at [211, 201] on input "text" at bounding box center [287, 199] width 211 height 18
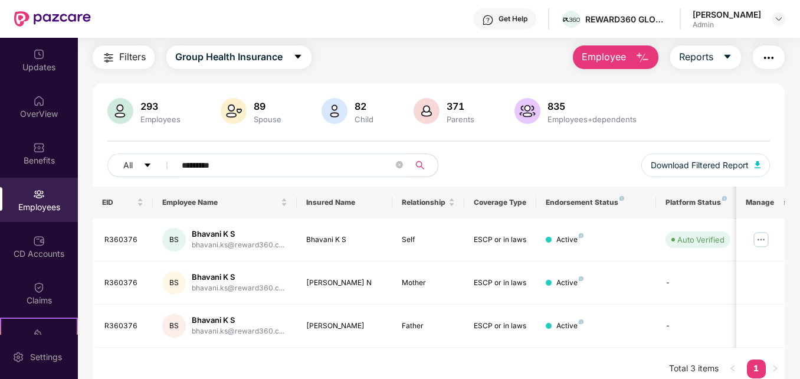
scroll to position [45, 0]
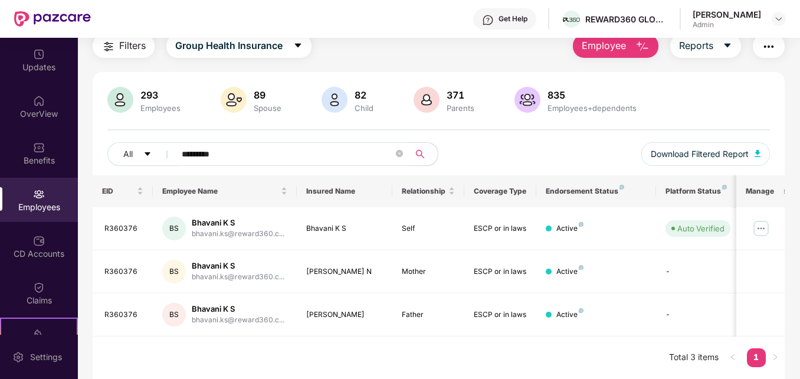
type input "*********"
click at [760, 226] on img at bounding box center [761, 228] width 19 height 19
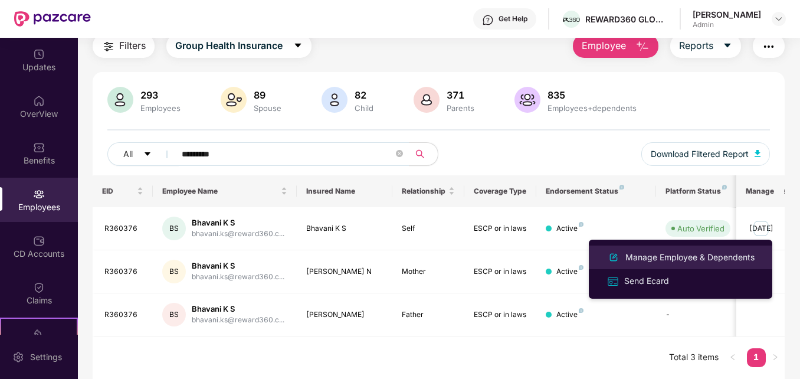
click at [667, 257] on div "Manage Employee & Dependents" at bounding box center [690, 257] width 134 height 13
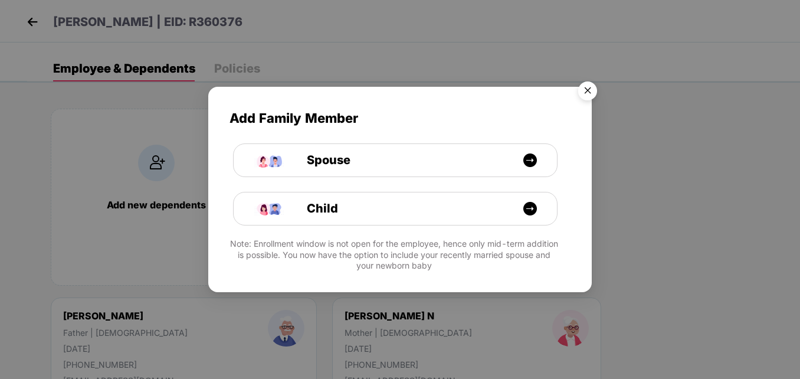
click at [592, 90] on img "Close" at bounding box center [587, 92] width 33 height 33
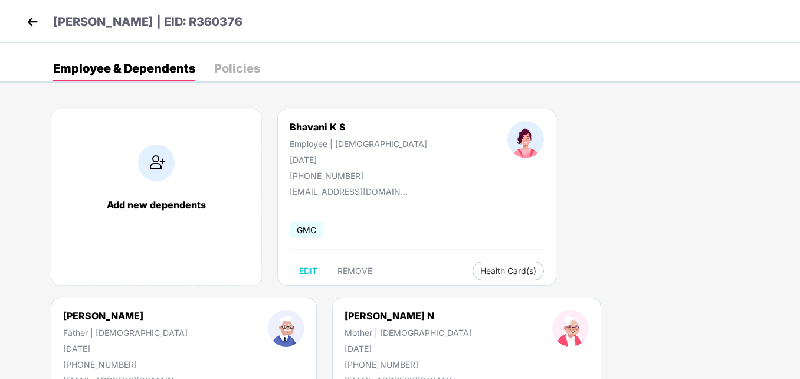
drag, startPoint x: 800, startPoint y: 95, endPoint x: 803, endPoint y: 145, distance: 50.3
click at [800, 145] on html "Bhavani K S | EID: R360376 Employee & Dependents Policies Add new dependents Bh…" at bounding box center [400, 189] width 800 height 379
drag, startPoint x: 803, startPoint y: 145, endPoint x: 753, endPoint y: 215, distance: 86.3
click at [753, 215] on div "Add new dependents Bhavani K S Employee | Female 15 July 2000 +919036856510 bha…" at bounding box center [413, 297] width 773 height 413
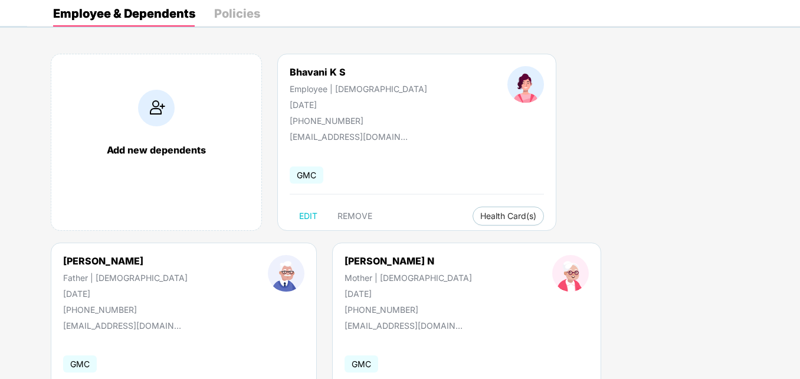
scroll to position [0, 0]
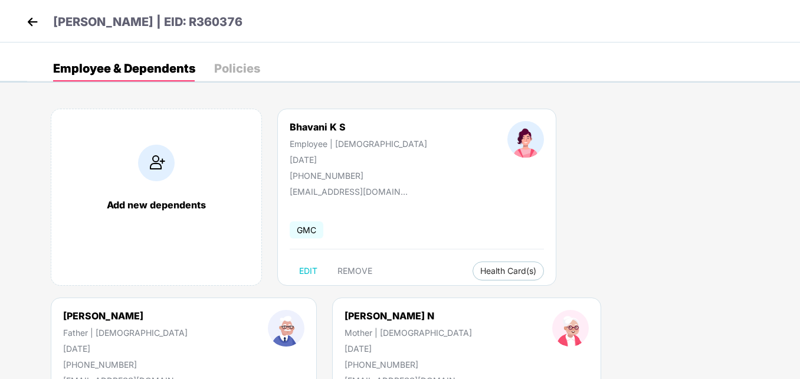
click at [35, 24] on img at bounding box center [33, 22] width 18 height 18
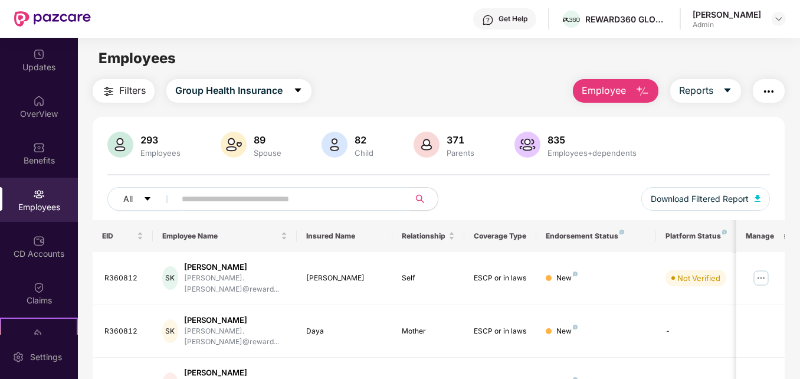
click at [227, 201] on input "text" at bounding box center [287, 199] width 211 height 18
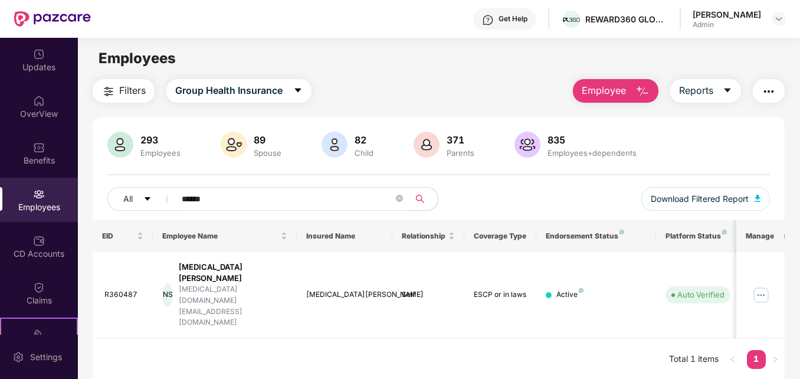
type input "******"
click at [768, 286] on img at bounding box center [761, 295] width 19 height 19
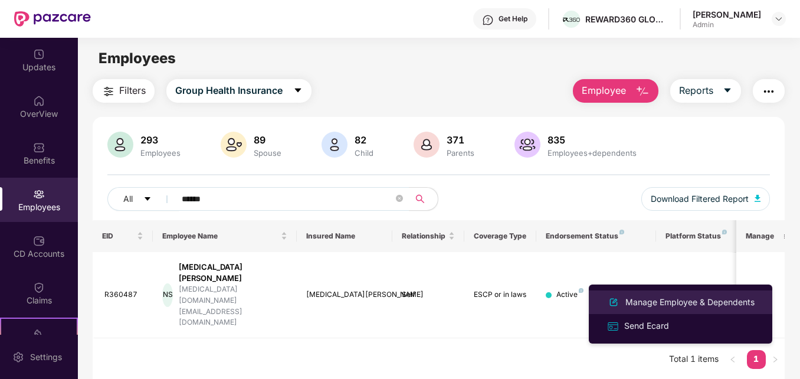
click at [708, 302] on div "Manage Employee & Dependents" at bounding box center [690, 302] width 134 height 13
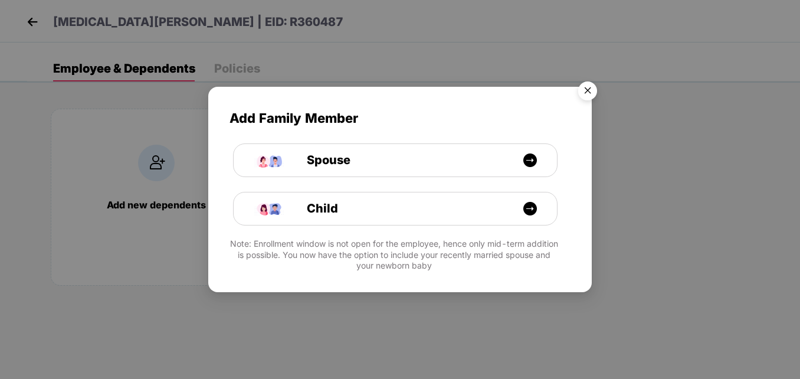
click at [591, 87] on img "Close" at bounding box center [587, 92] width 33 height 33
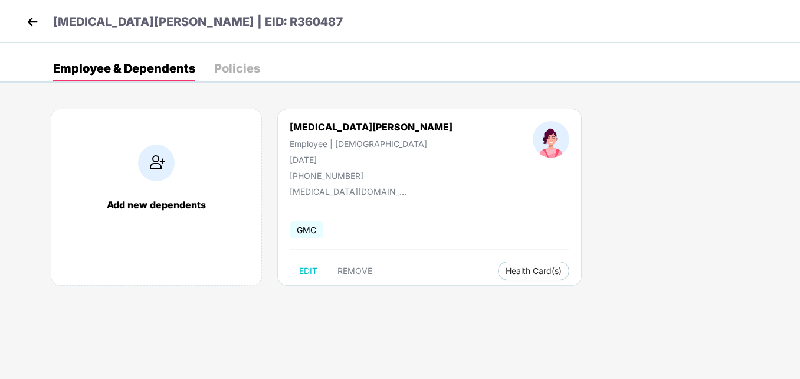
click at [159, 161] on img at bounding box center [156, 163] width 37 height 37
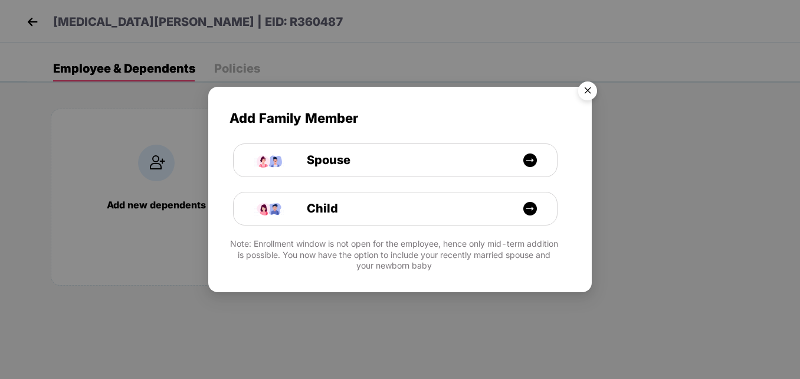
click at [587, 89] on img "Close" at bounding box center [587, 92] width 33 height 33
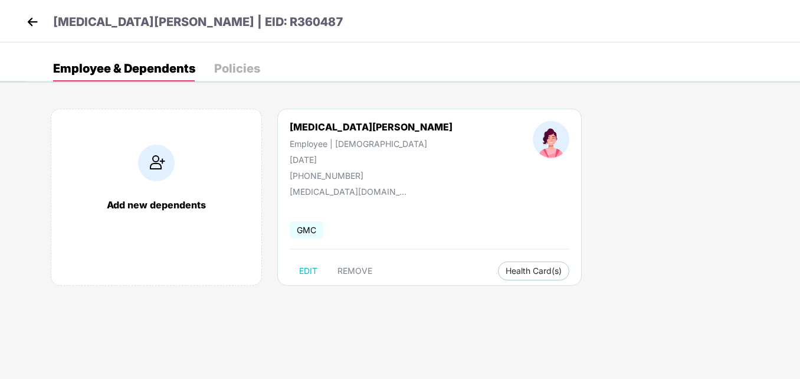
click at [31, 17] on img at bounding box center [33, 22] width 18 height 18
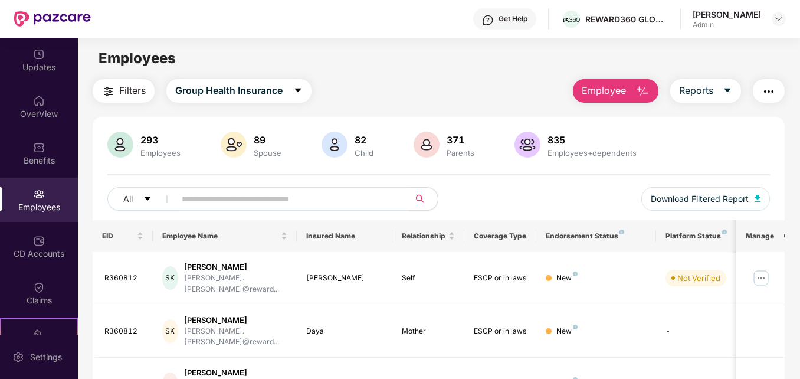
click at [218, 204] on input "text" at bounding box center [287, 199] width 211 height 18
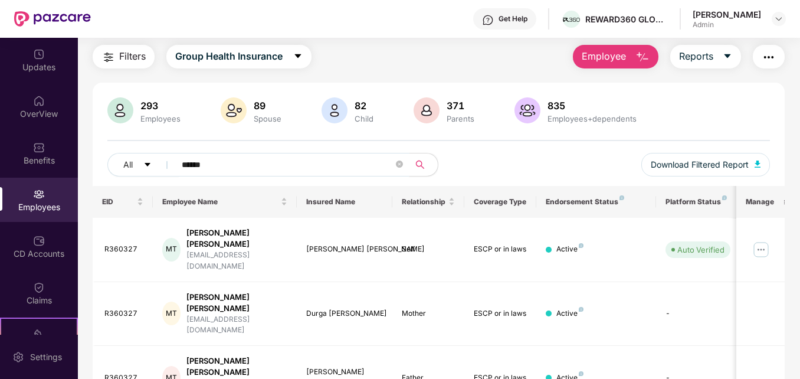
scroll to position [45, 0]
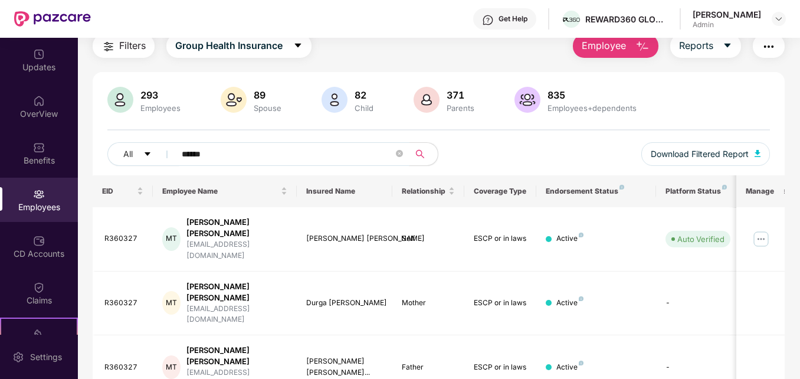
type input "******"
click at [767, 231] on img at bounding box center [761, 239] width 19 height 19
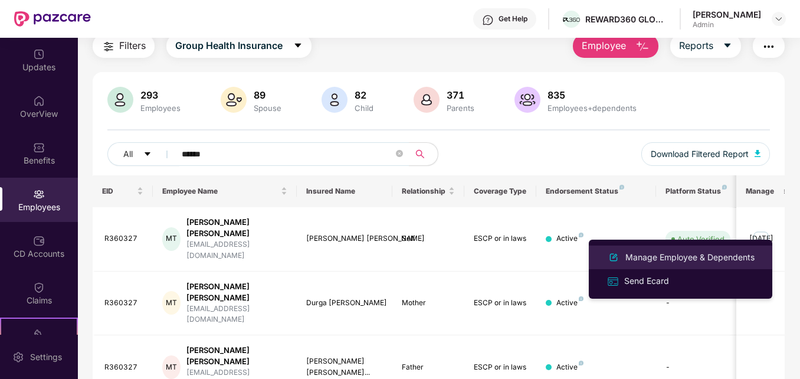
click at [695, 257] on div "Manage Employee & Dependents" at bounding box center [690, 257] width 134 height 13
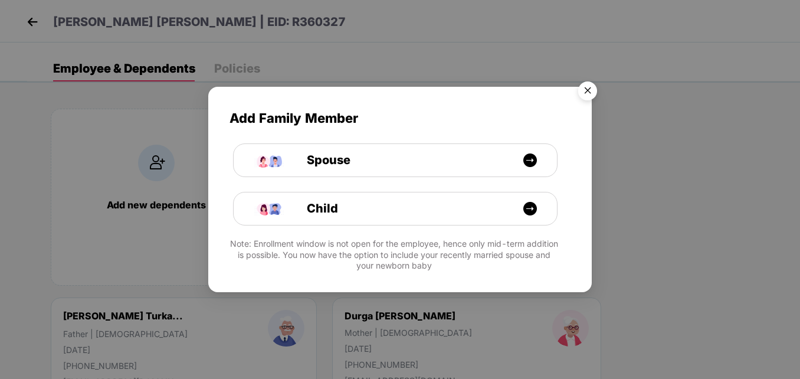
click at [590, 91] on img "Close" at bounding box center [587, 92] width 33 height 33
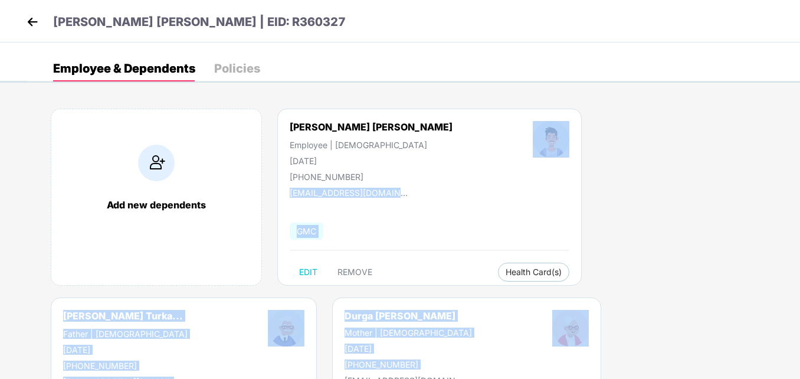
drag, startPoint x: 800, startPoint y: 143, endPoint x: 803, endPoint y: 221, distance: 77.4
click at [800, 221] on html "Manish Kishor Turkar | EID: R360327 Employee & Dependents Policies Add new depe…" at bounding box center [400, 189] width 800 height 379
drag, startPoint x: 803, startPoint y: 221, endPoint x: 686, endPoint y: 253, distance: 121.1
click at [686, 253] on div "Add new dependents Manish Kishor Turkar Employee | Male 23 June 1988 +919403163…" at bounding box center [413, 297] width 773 height 413
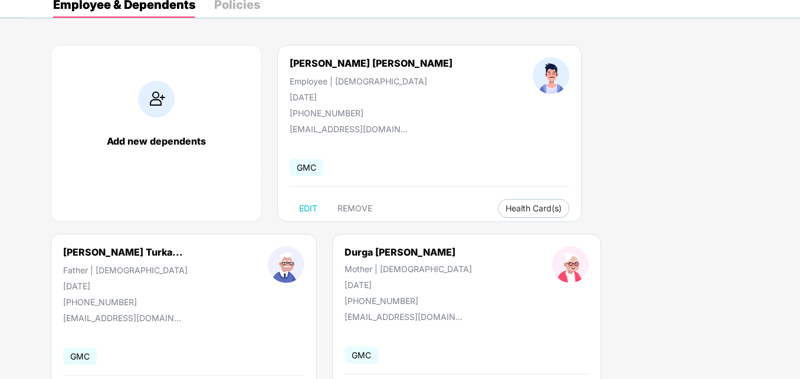
scroll to position [94, 0]
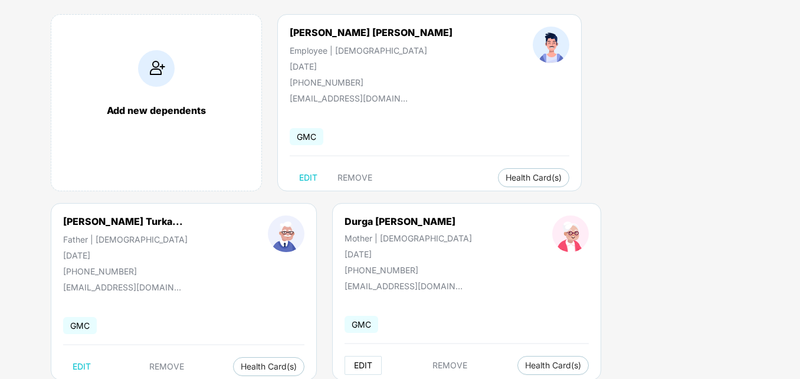
click at [354, 363] on span "EDIT" at bounding box center [363, 365] width 18 height 9
select select "******"
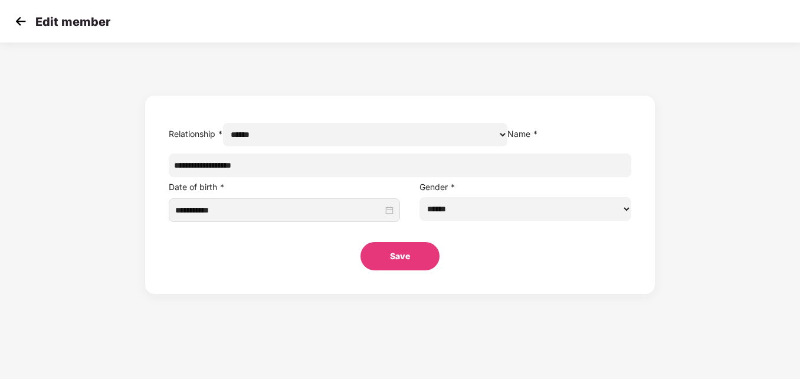
scroll to position [0, 0]
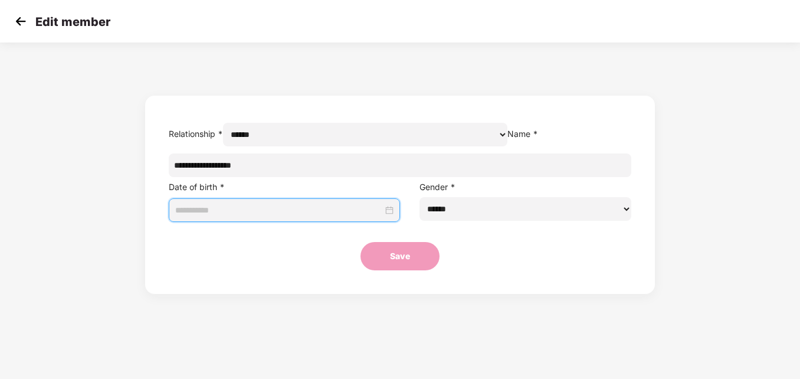
click at [314, 217] on input at bounding box center [279, 210] width 208 height 13
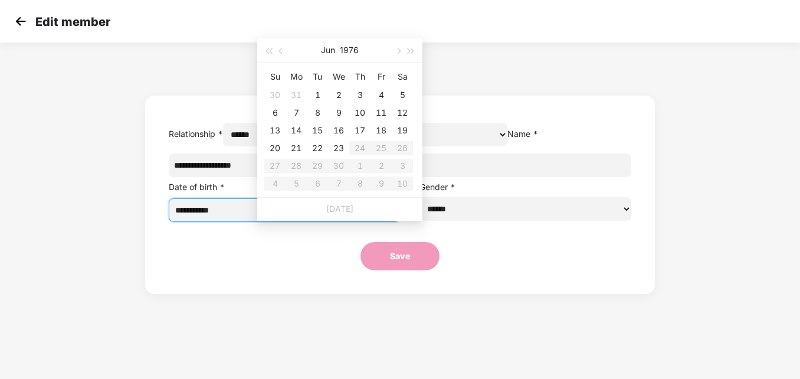
type input "**********"
click at [335, 49] on button "Jun" at bounding box center [328, 50] width 14 height 24
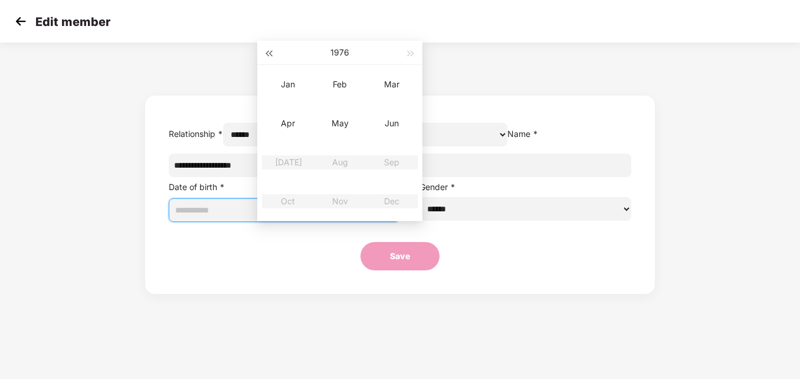
click at [270, 54] on span "button" at bounding box center [269, 54] width 6 height 6
click at [339, 51] on button "1975" at bounding box center [340, 53] width 18 height 24
type input "**********"
click at [271, 54] on span "button" at bounding box center [269, 54] width 6 height 6
type input "**********"
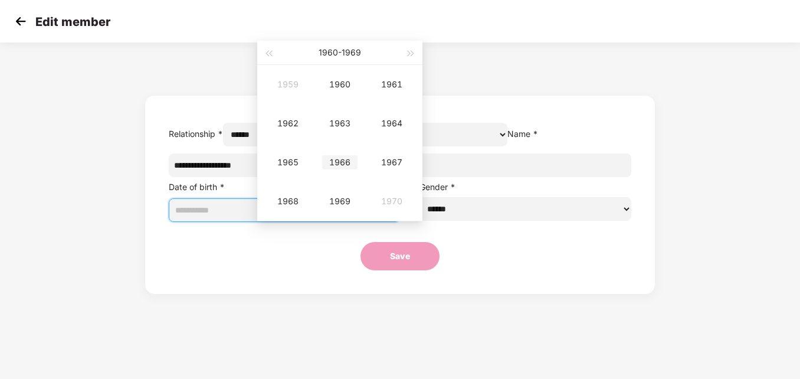
click at [342, 163] on div "1966" at bounding box center [339, 162] width 35 height 14
click at [342, 163] on div "Aug" at bounding box center [339, 162] width 35 height 14
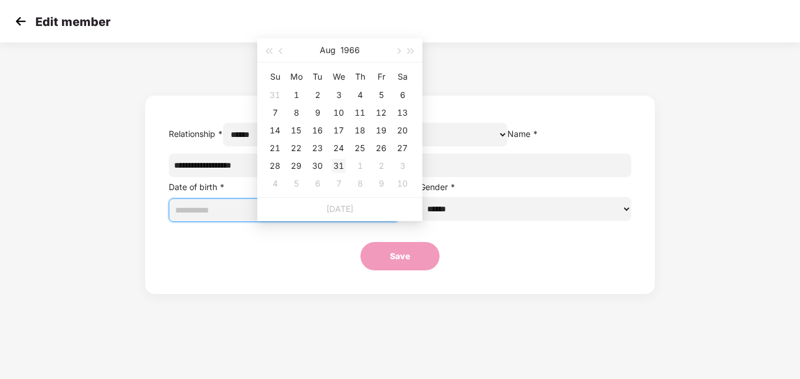
type input "**********"
click at [381, 93] on div "5" at bounding box center [381, 95] width 14 height 14
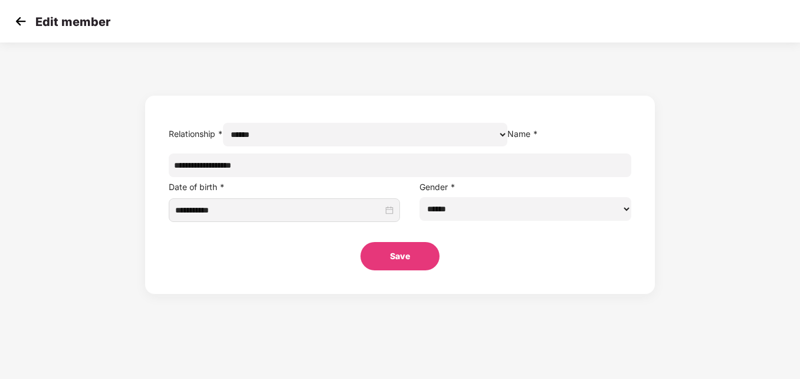
click at [398, 270] on button "Save" at bounding box center [400, 256] width 79 height 28
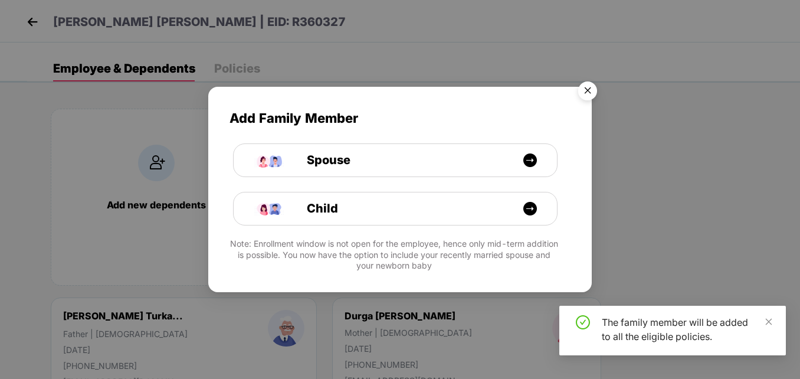
click at [587, 87] on img "Close" at bounding box center [587, 92] width 33 height 33
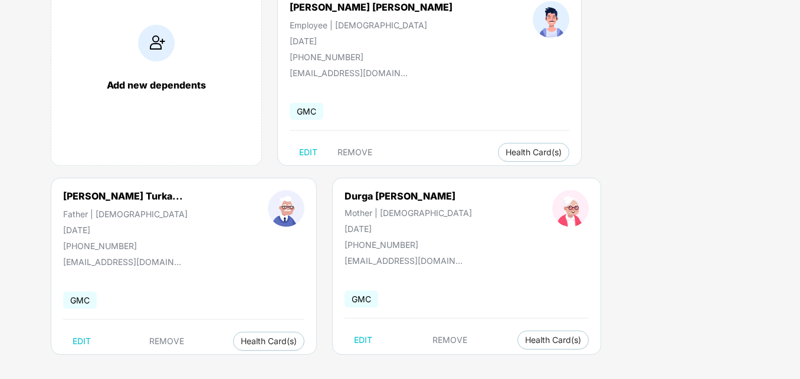
scroll to position [125, 0]
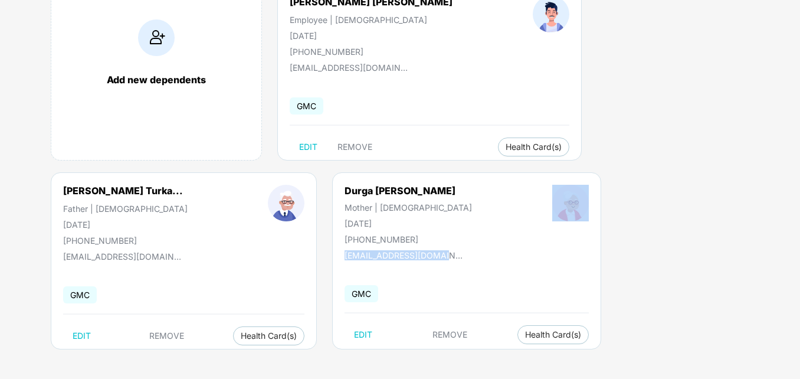
drag, startPoint x: 800, startPoint y: 261, endPoint x: 790, endPoint y: 110, distance: 151.4
click at [790, 110] on div "Add new dependents Manish Kishor Turkar Employee | Male 23 June 1988 +919403163…" at bounding box center [413, 172] width 773 height 413
click at [676, 210] on div "Add new dependents Manish Kishor Turkar Employee | Male 23 June 1988 +919403163…" at bounding box center [413, 172] width 773 height 413
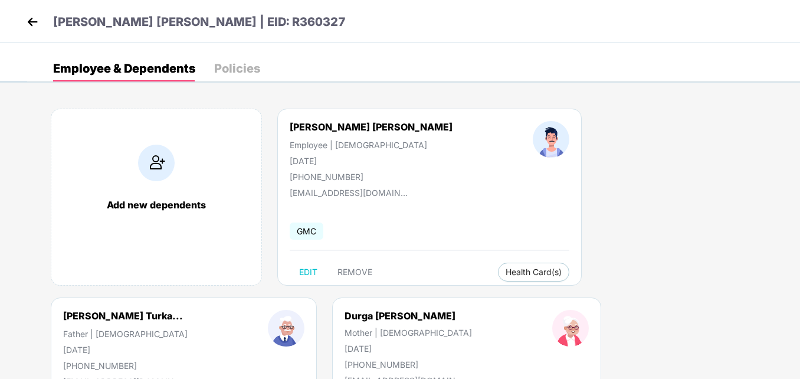
click at [37, 24] on img at bounding box center [33, 22] width 18 height 18
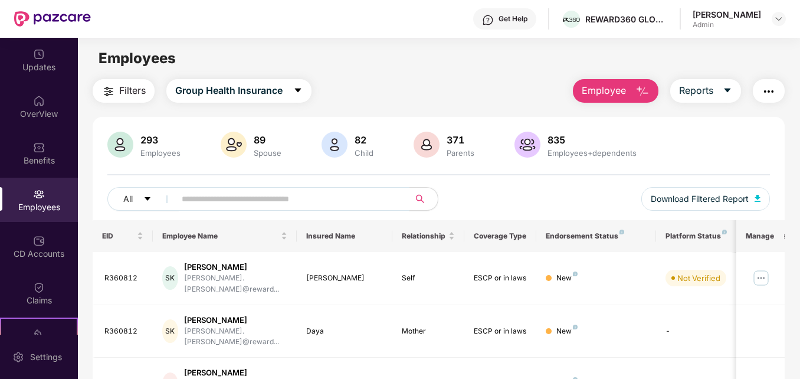
click at [241, 207] on input "text" at bounding box center [287, 199] width 211 height 18
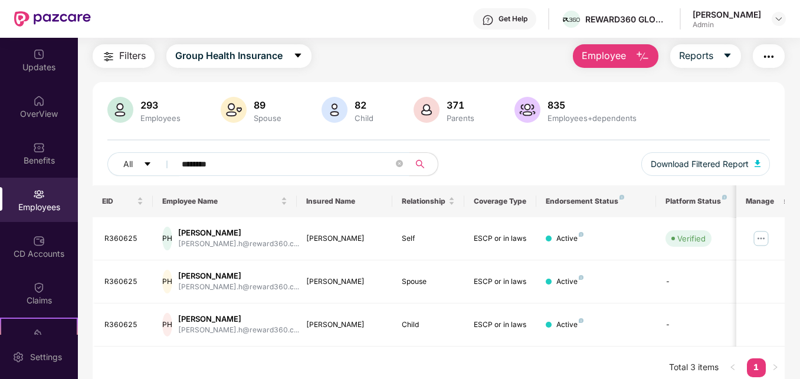
scroll to position [45, 0]
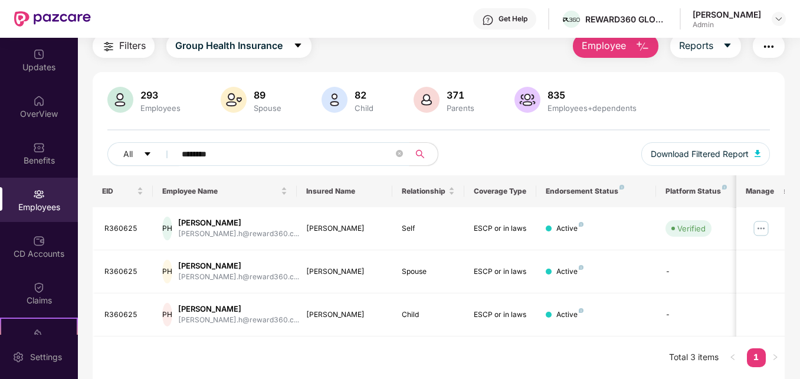
type input "********"
